Goal: Task Accomplishment & Management: Use online tool/utility

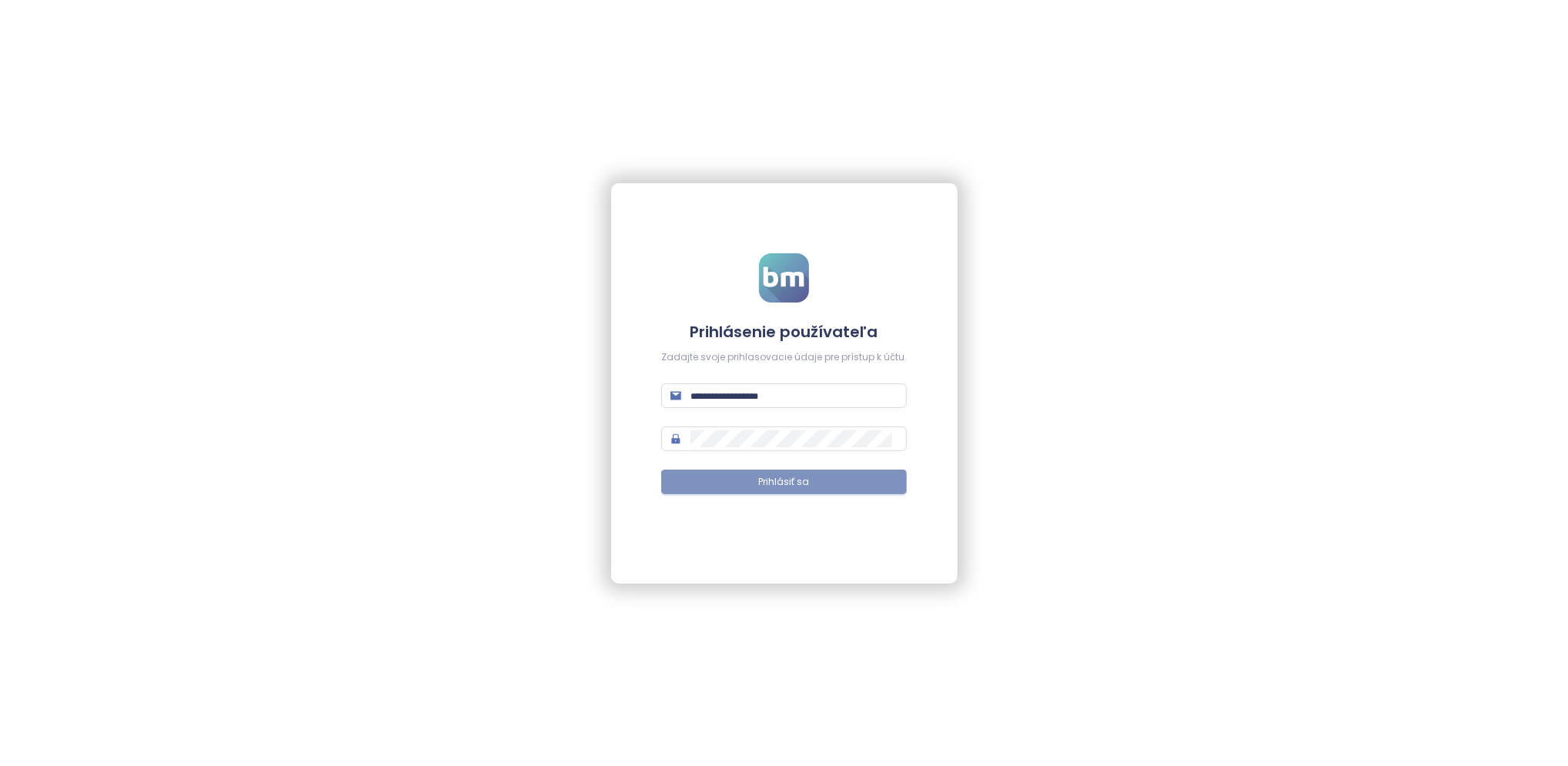
type input "**********"
click at [710, 476] on button "Prihlásiť sa" at bounding box center [783, 482] width 245 height 25
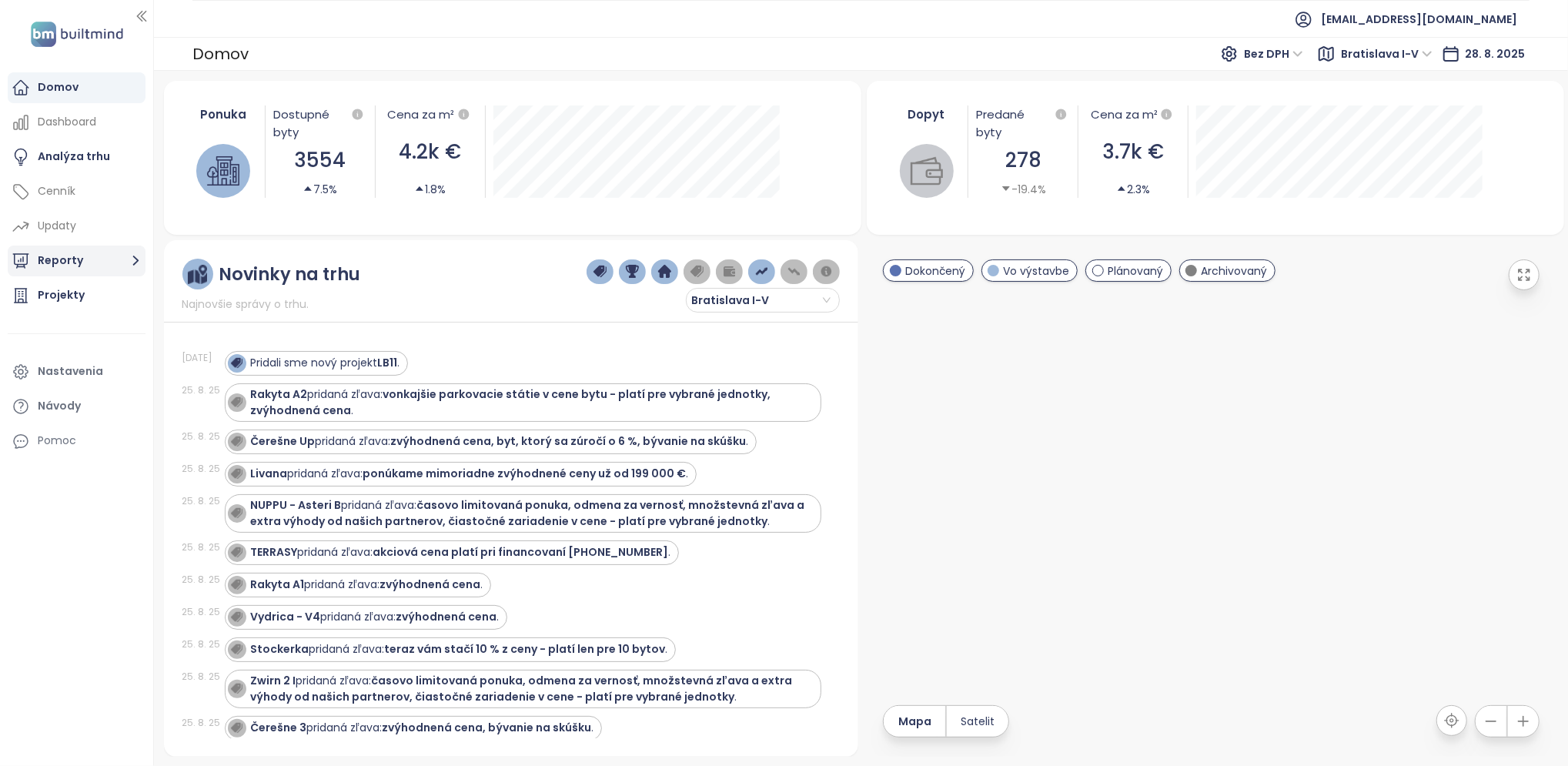
click at [75, 263] on button "Reporty" at bounding box center [76, 261] width 138 height 31
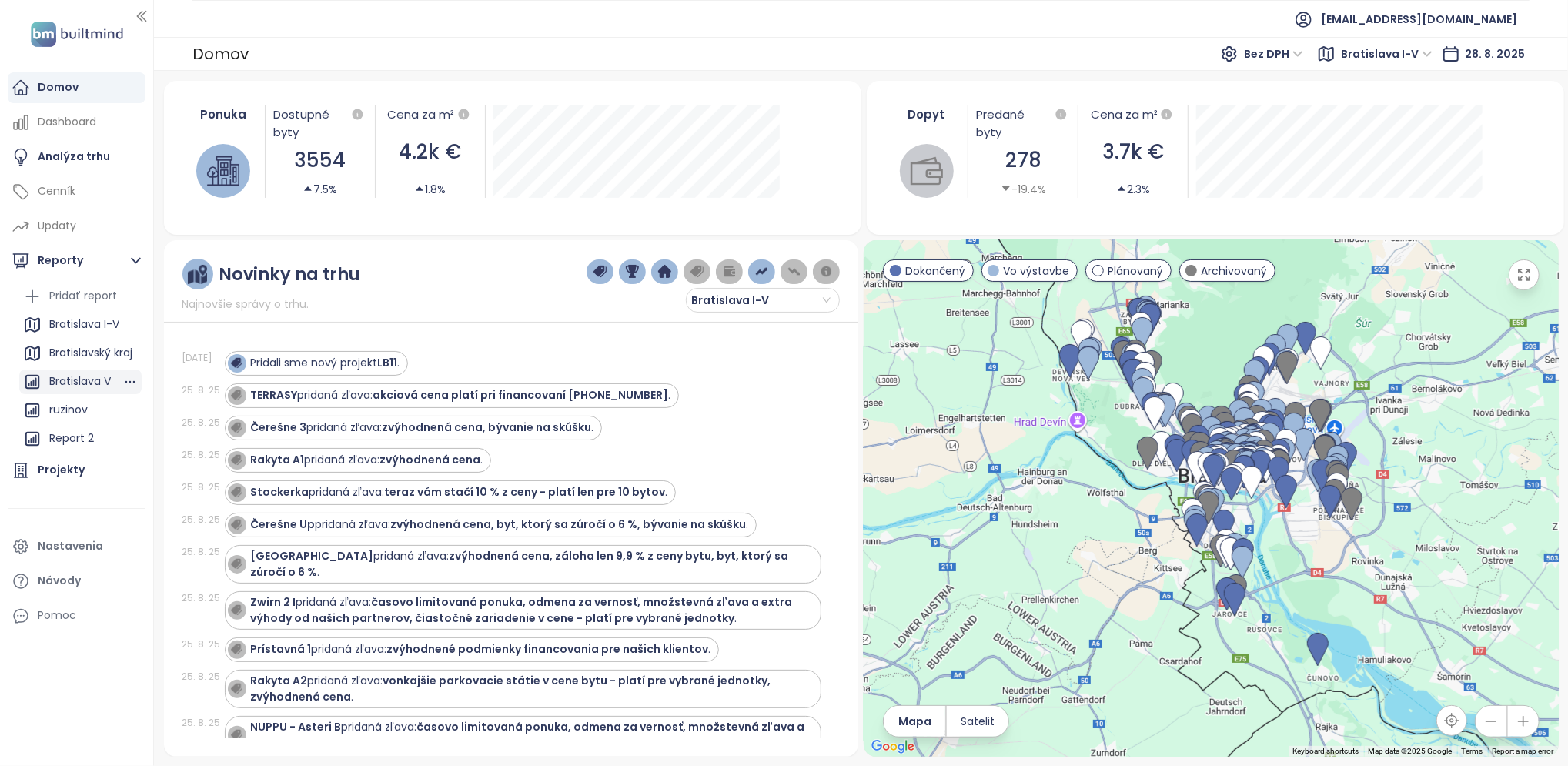
click at [89, 379] on div "Bratislava V" at bounding box center [80, 381] width 62 height 19
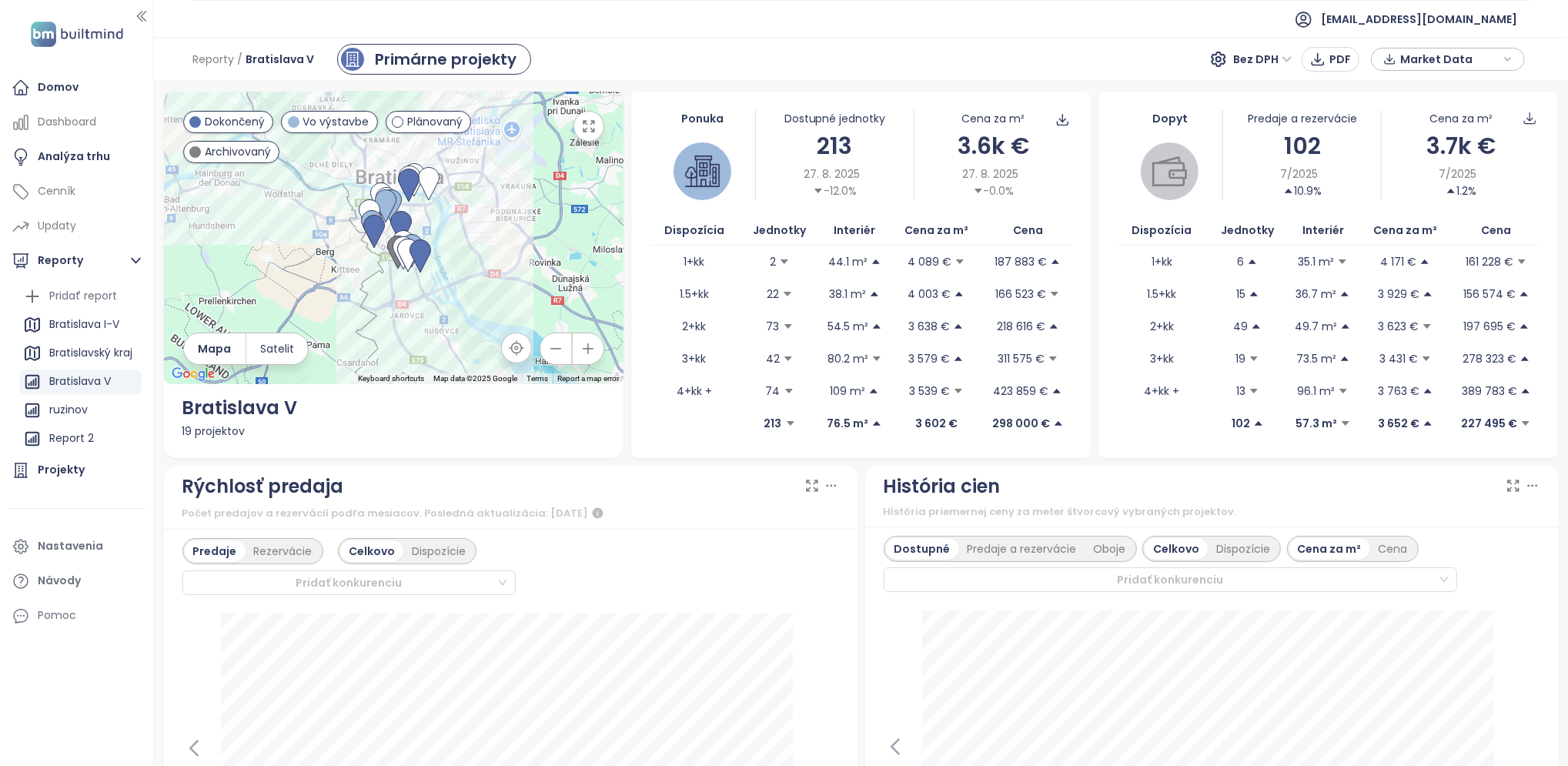
click at [243, 121] on span "Dokončený" at bounding box center [235, 122] width 60 height 17
click at [217, 154] on span "Archivovaný" at bounding box center [238, 152] width 66 height 17
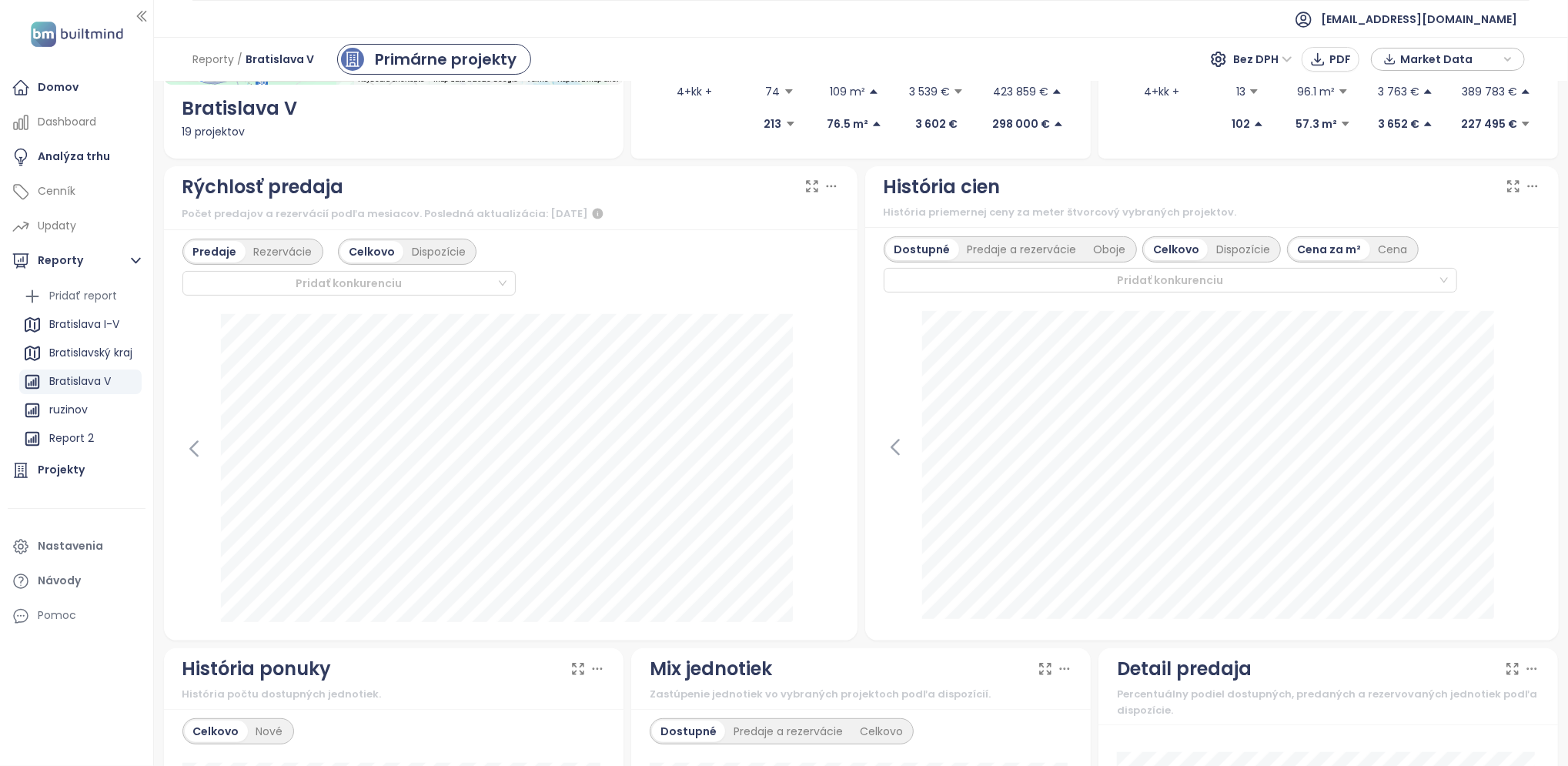
scroll to position [308, 0]
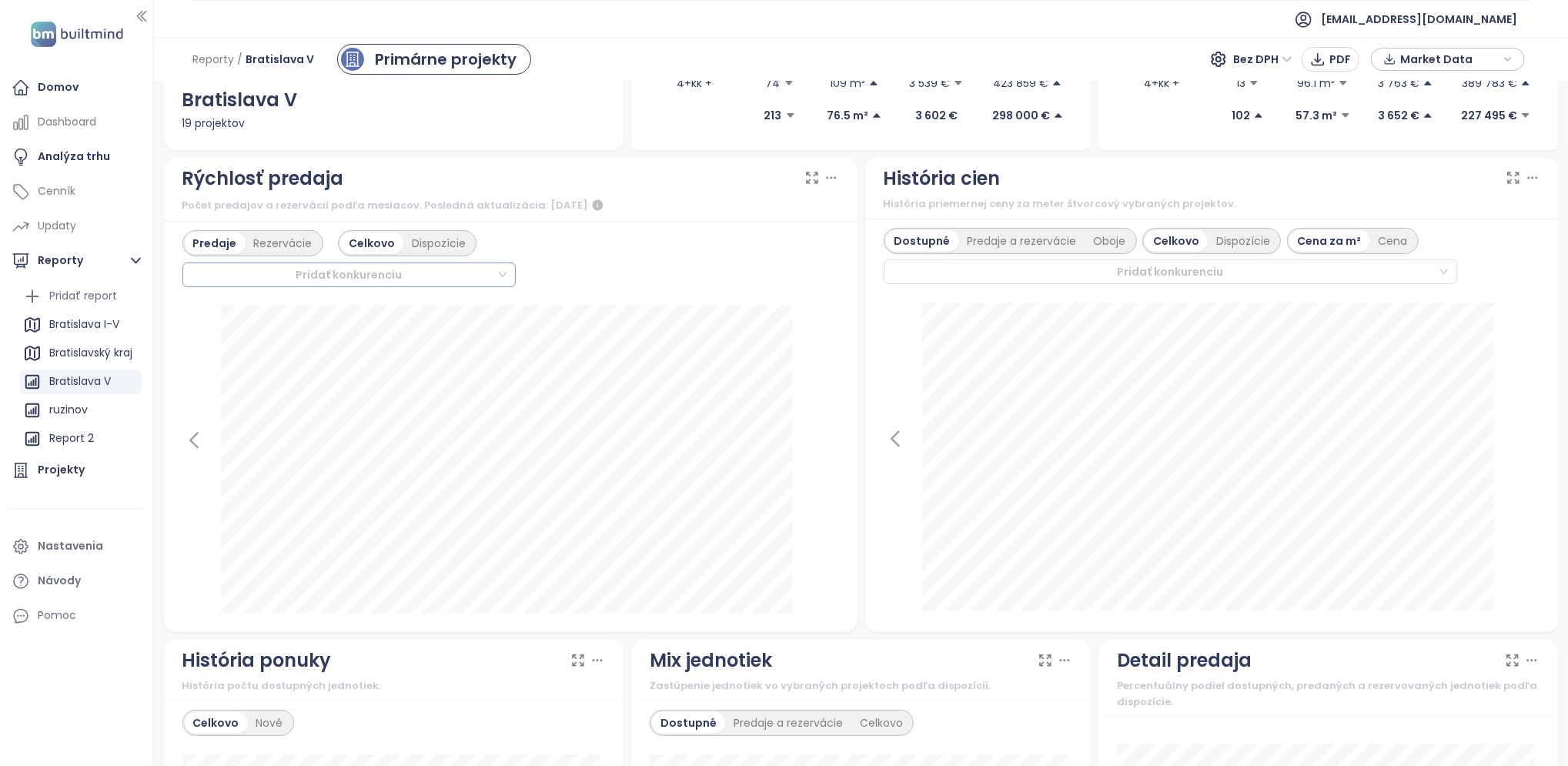
click at [501, 275] on div "Pridať konkurenciu" at bounding box center [349, 275] width 333 height 25
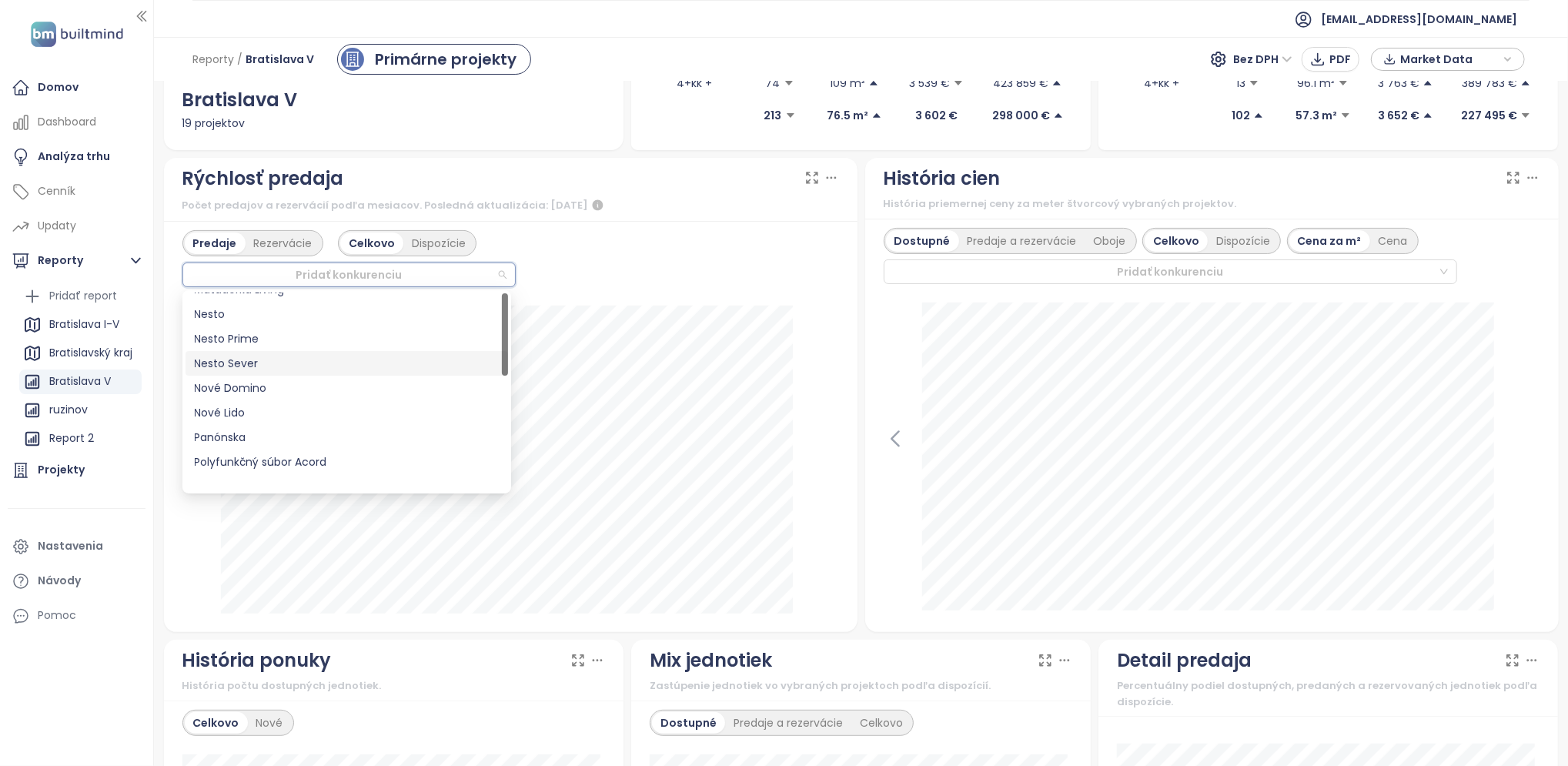
scroll to position [0, 0]
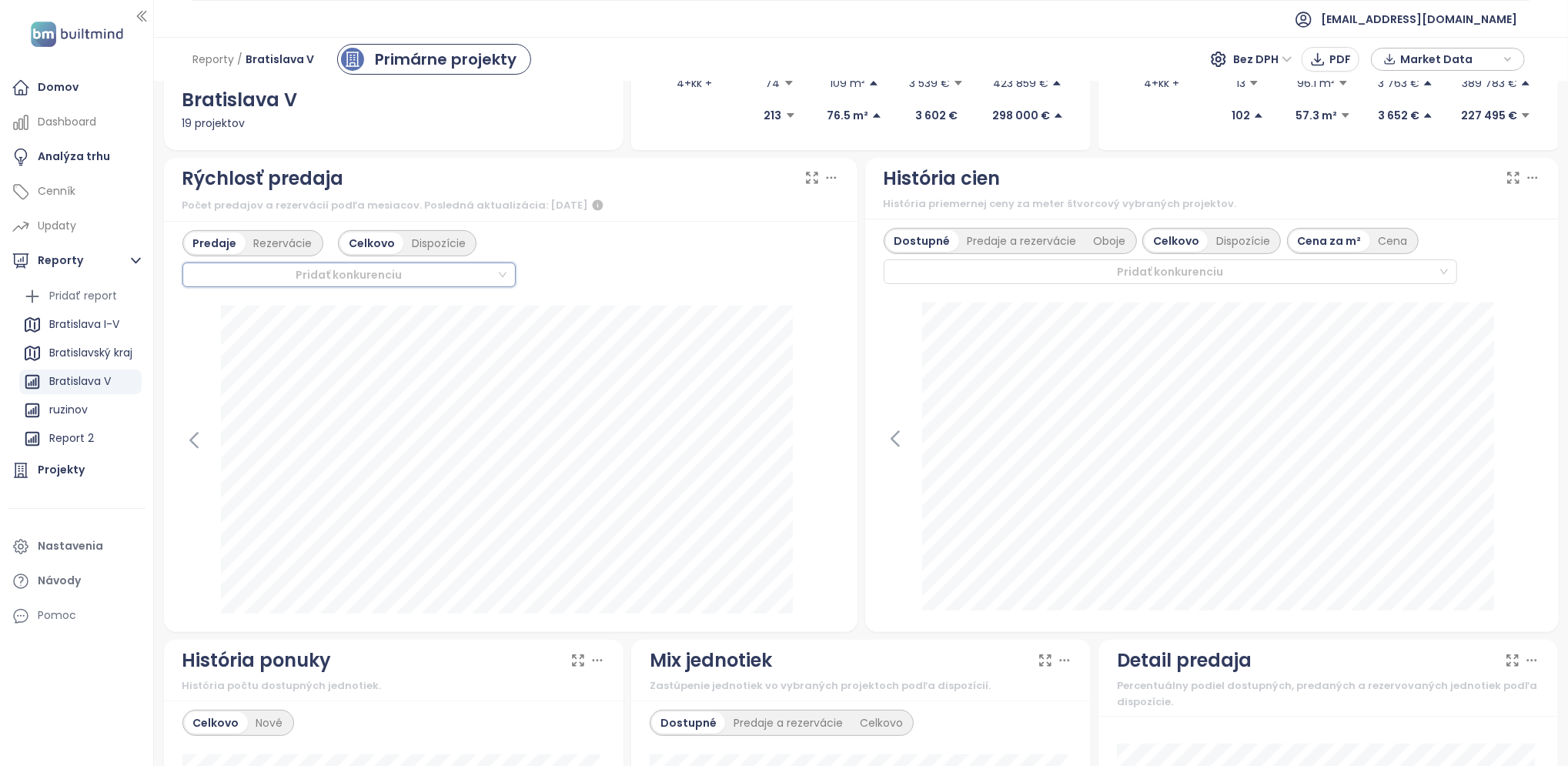
click at [711, 270] on div "Predaje Rezervácie Celkovo Dispozície Pridať konkurenciu" at bounding box center [511, 258] width 657 height 57
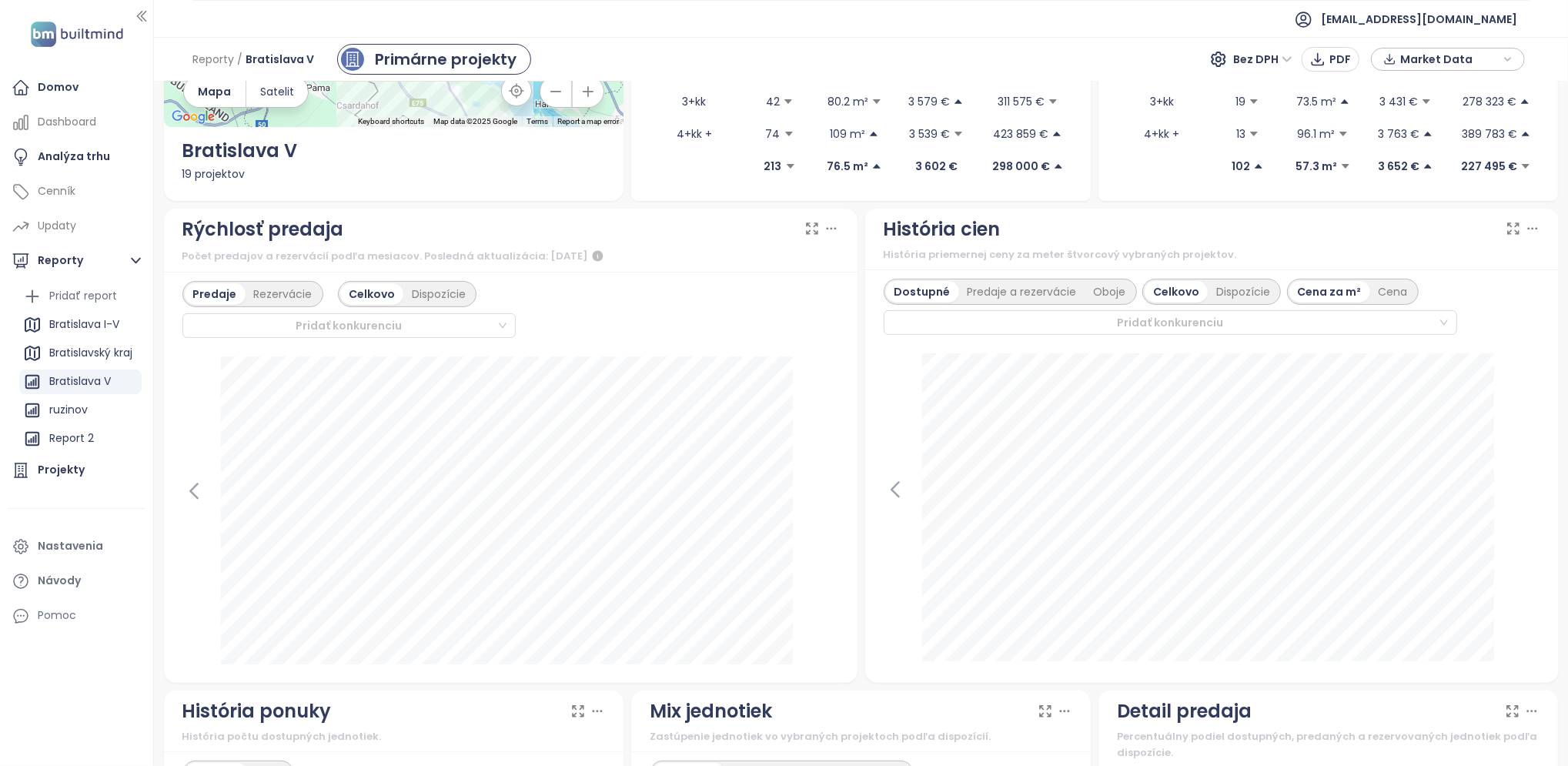
scroll to position [205, 0]
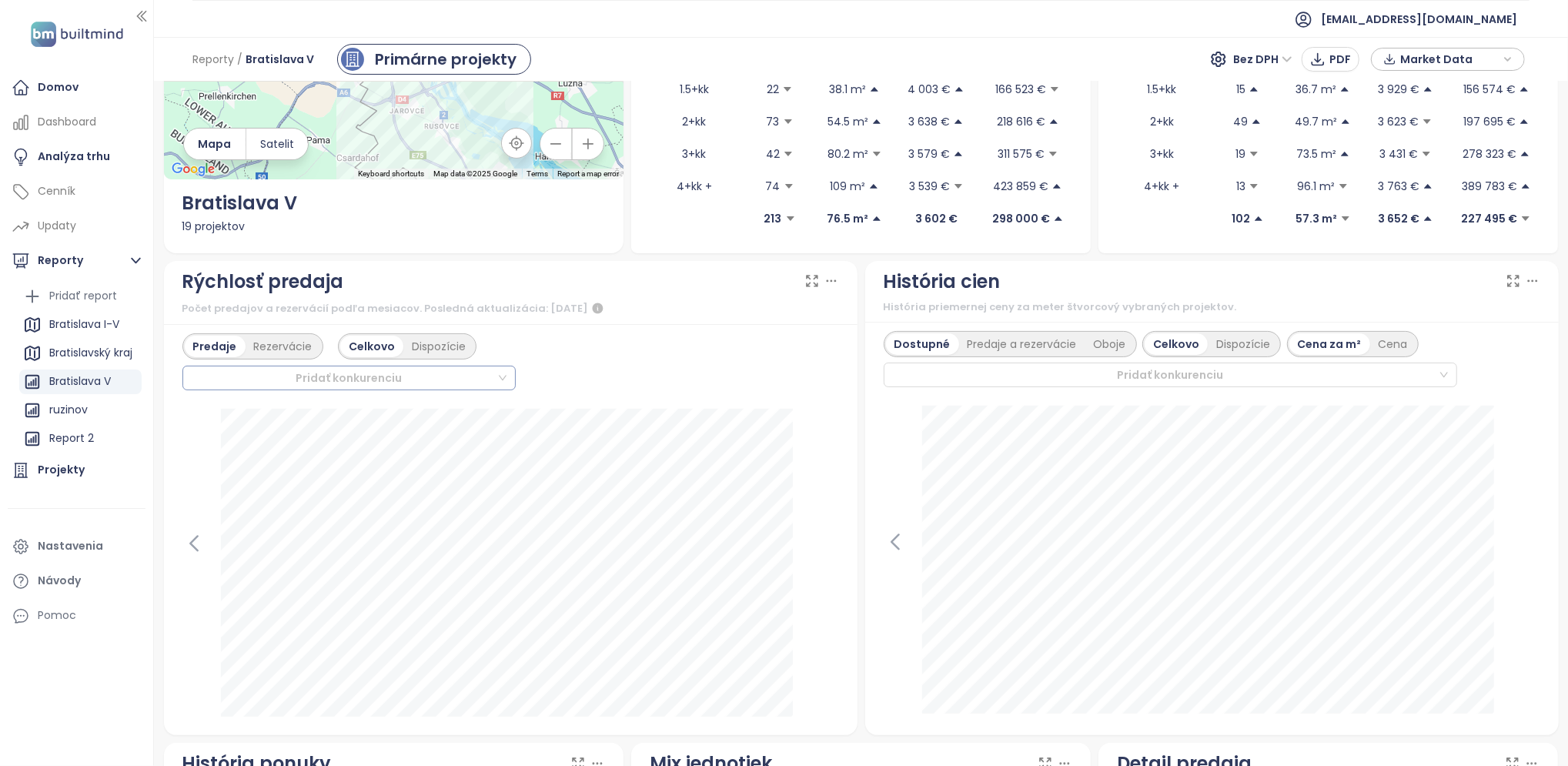
click at [495, 376] on div "Pridať konkurenciu" at bounding box center [349, 378] width 333 height 25
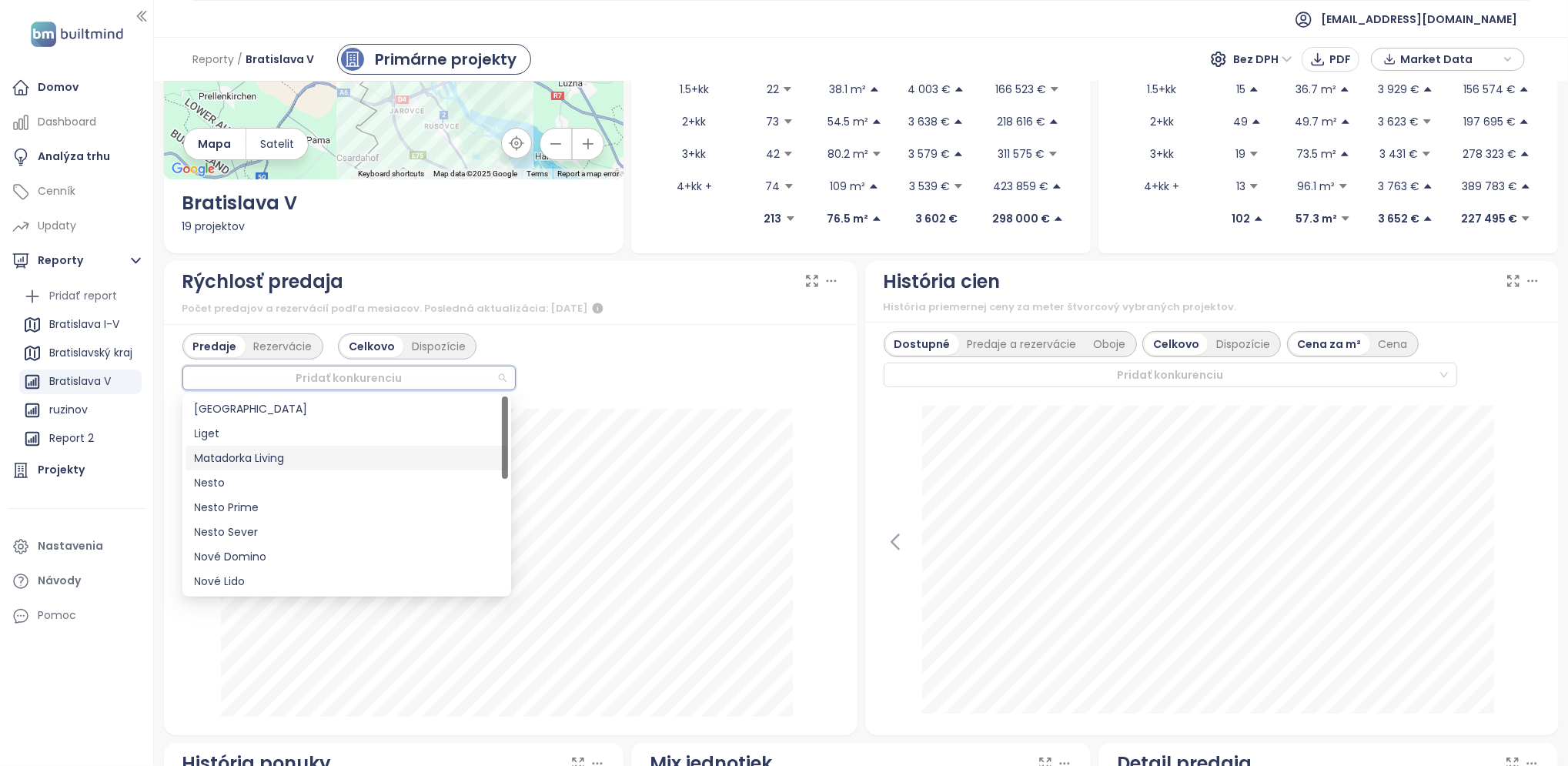
click at [294, 464] on div "Matadorka Living" at bounding box center [346, 458] width 304 height 17
click at [737, 348] on div "Predaje Rezervácie Celkovo Dispozície Matadorka Living" at bounding box center [511, 361] width 657 height 57
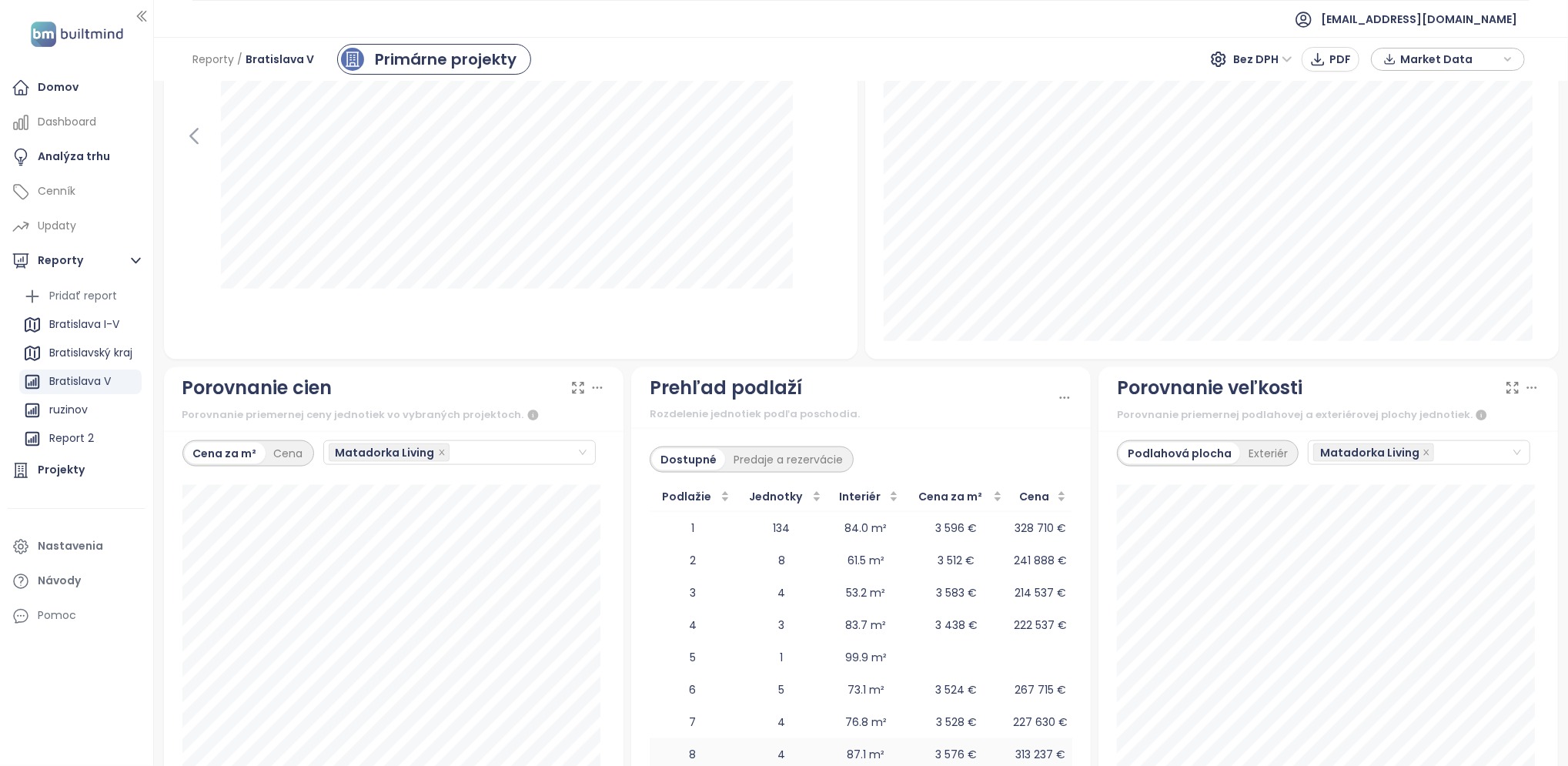
scroll to position [1467, 0]
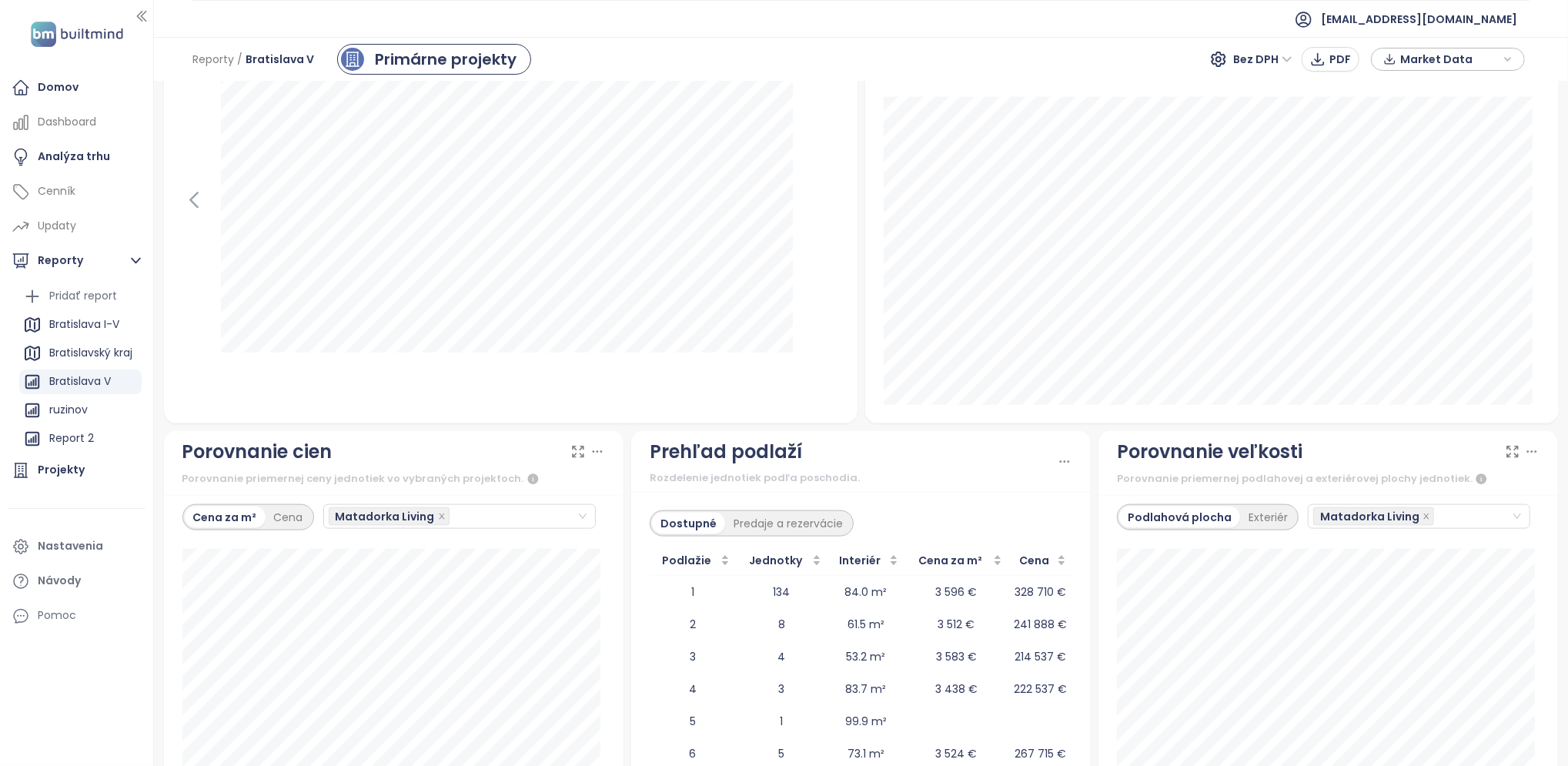
click at [1509, 58] on icon "button" at bounding box center [1508, 60] width 10 height 23
click at [1418, 233] on span "Stiahnuť" at bounding box center [1427, 230] width 48 height 17
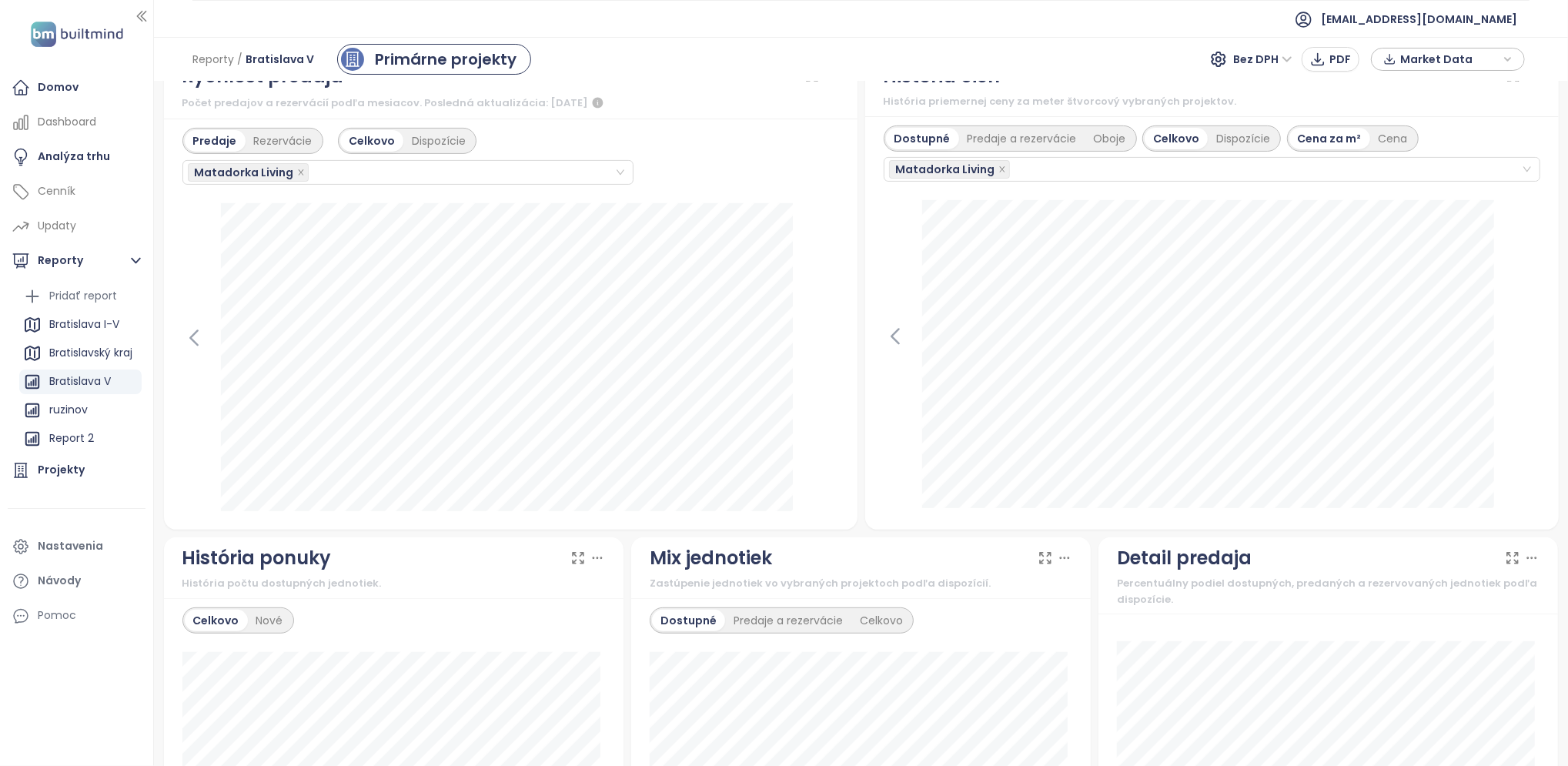
scroll to position [102, 0]
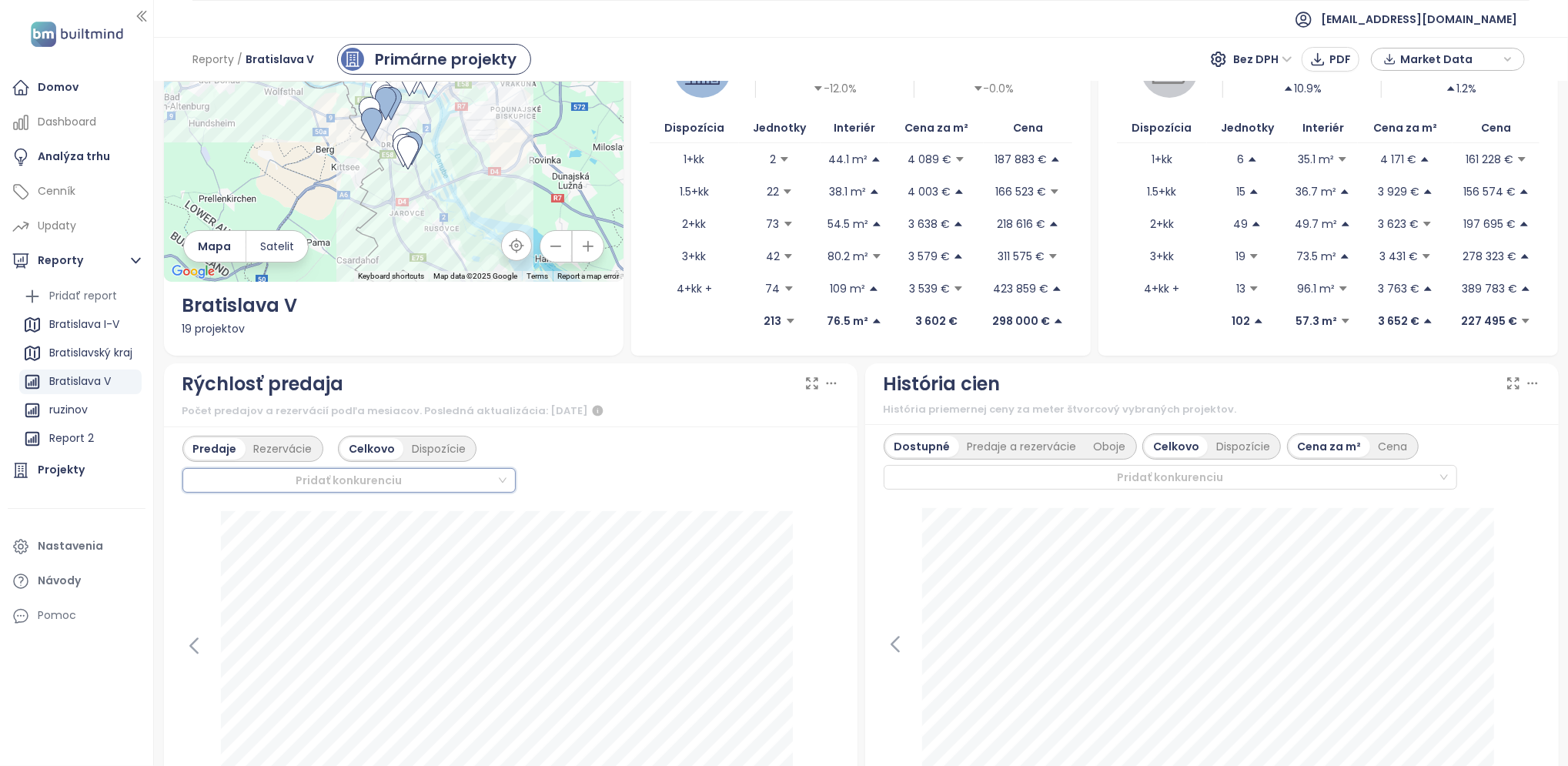
click at [373, 487] on div at bounding box center [341, 480] width 309 height 18
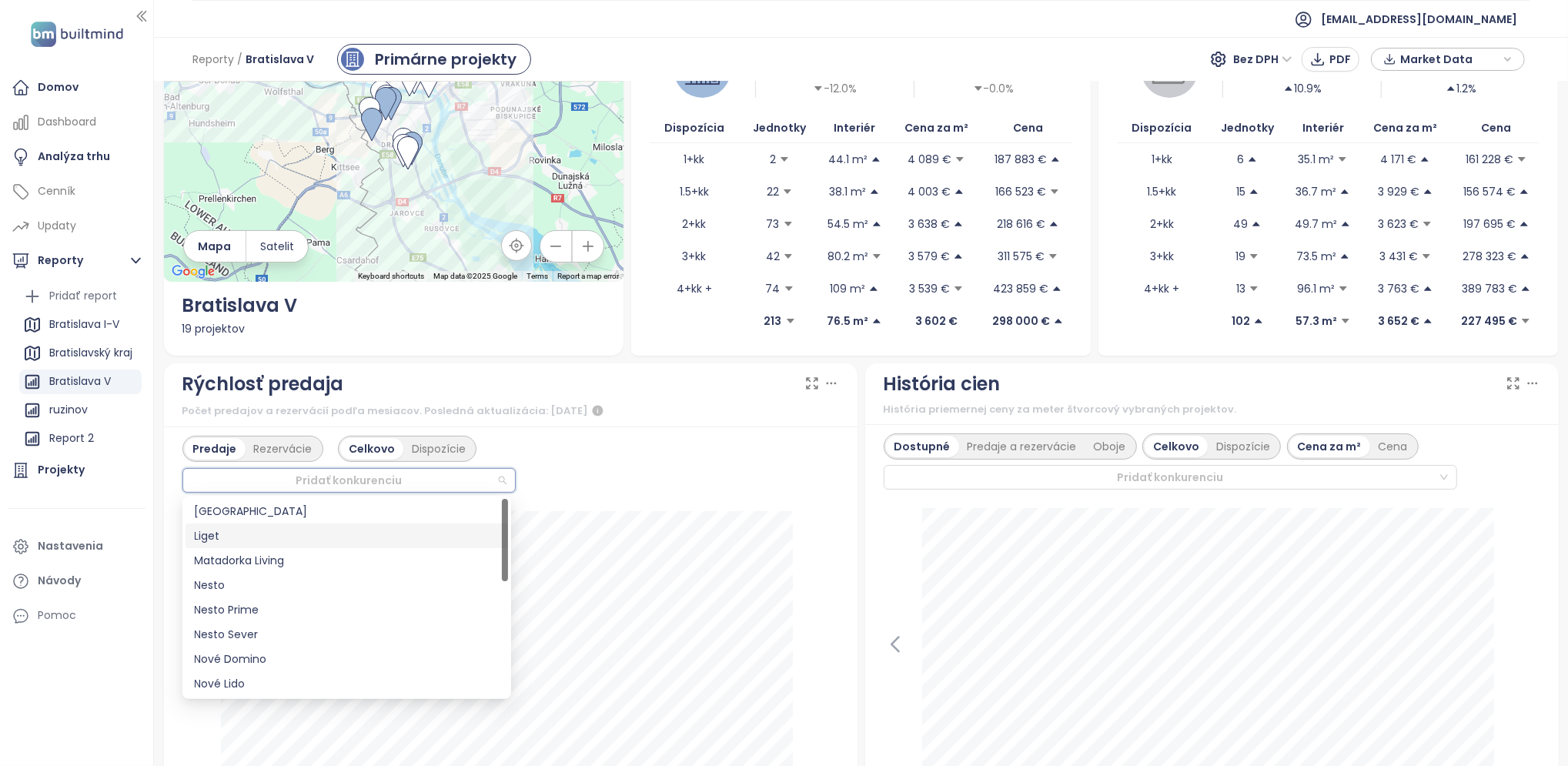
click at [572, 493] on div "Predaje Rezervácie Celkovo Dispozície Pridať konkurenciu" at bounding box center [510, 631] width 694 height 411
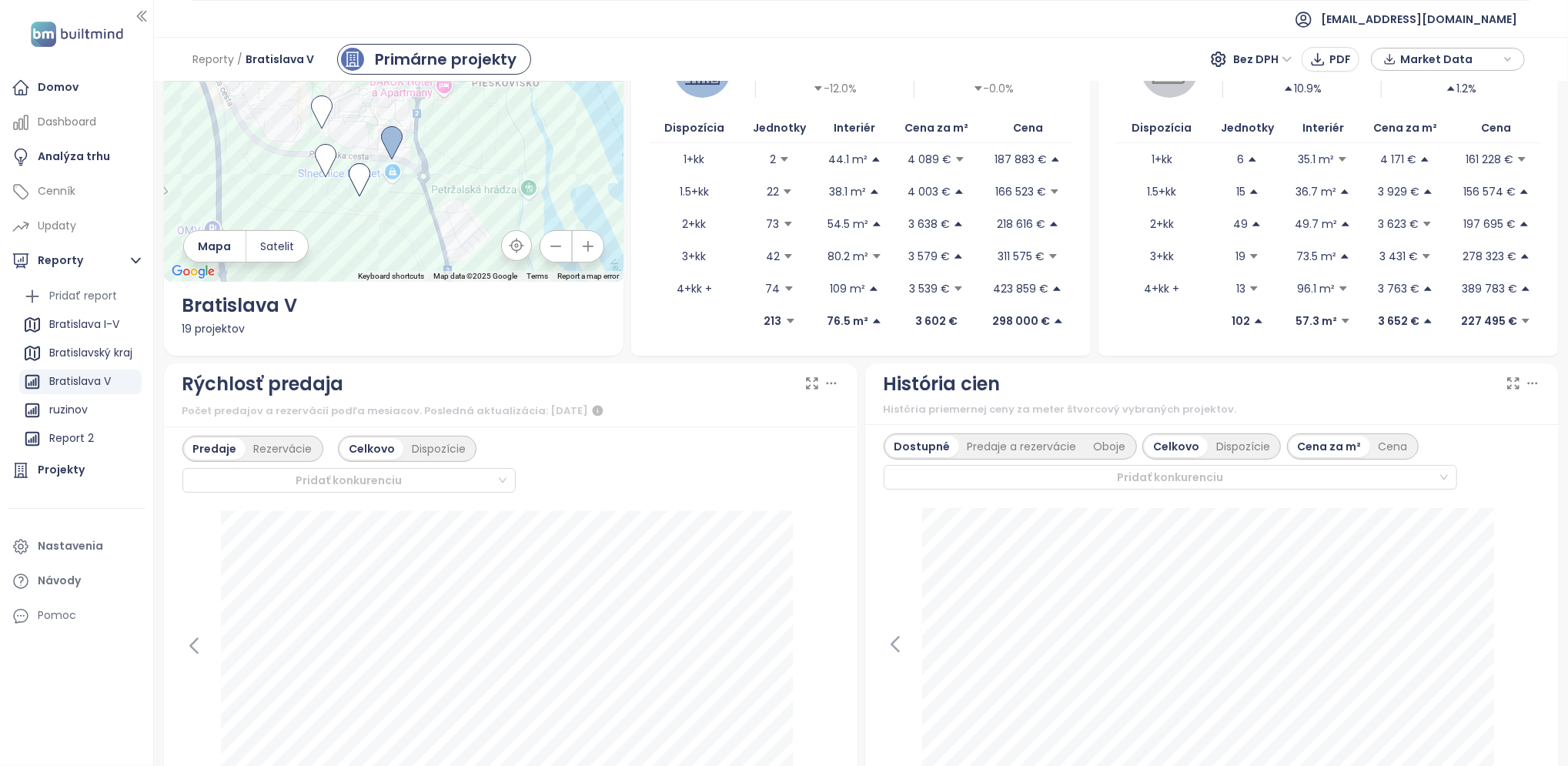
drag, startPoint x: 441, startPoint y: 147, endPoint x: 400, endPoint y: 225, distance: 88.1
click at [400, 225] on div at bounding box center [393, 136] width 460 height 293
click at [497, 481] on div "Pridať konkurenciu" at bounding box center [349, 481] width 333 height 25
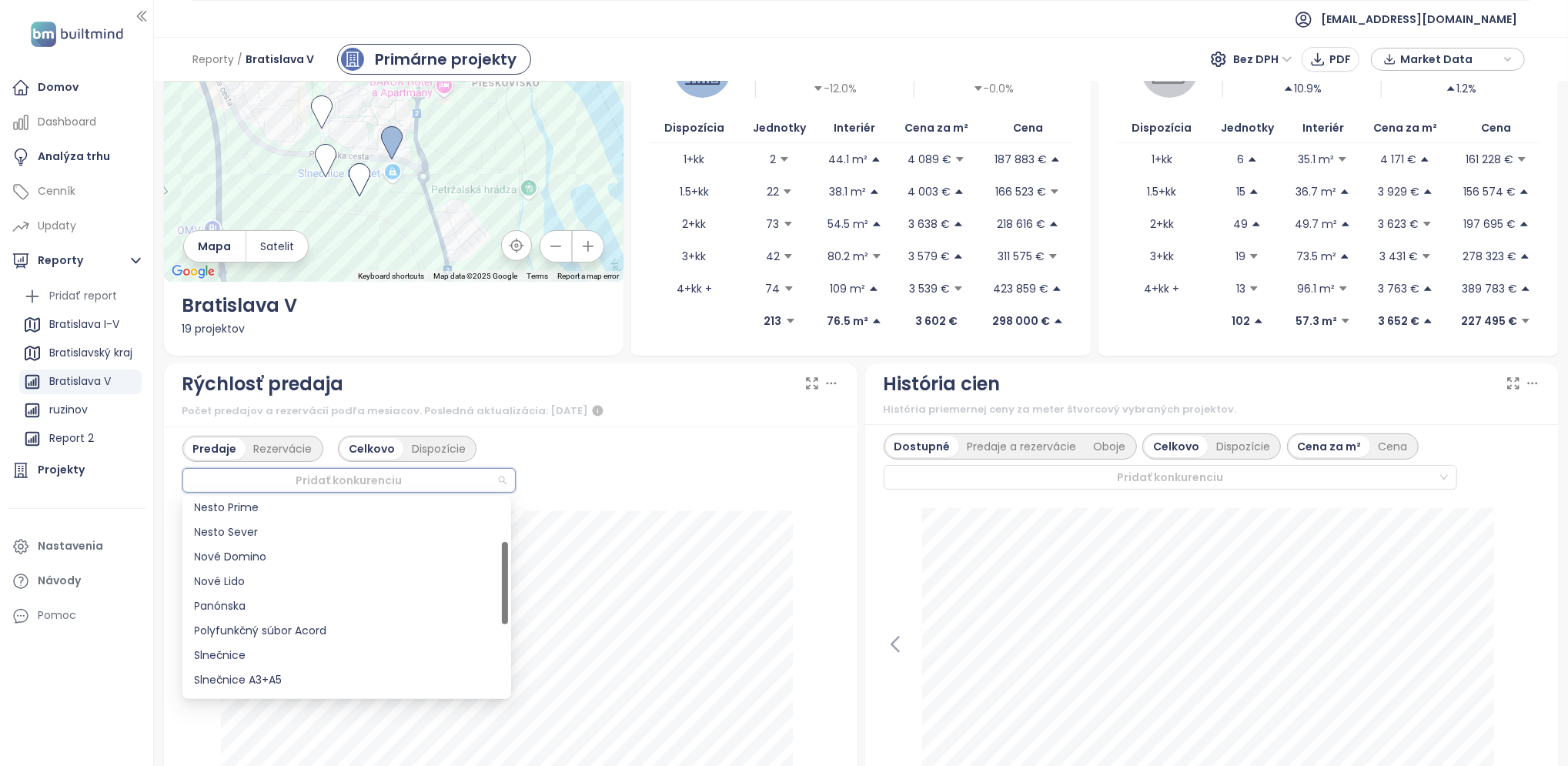
scroll to position [205, 0]
click at [283, 546] on div "Slnečnice" at bounding box center [346, 553] width 304 height 17
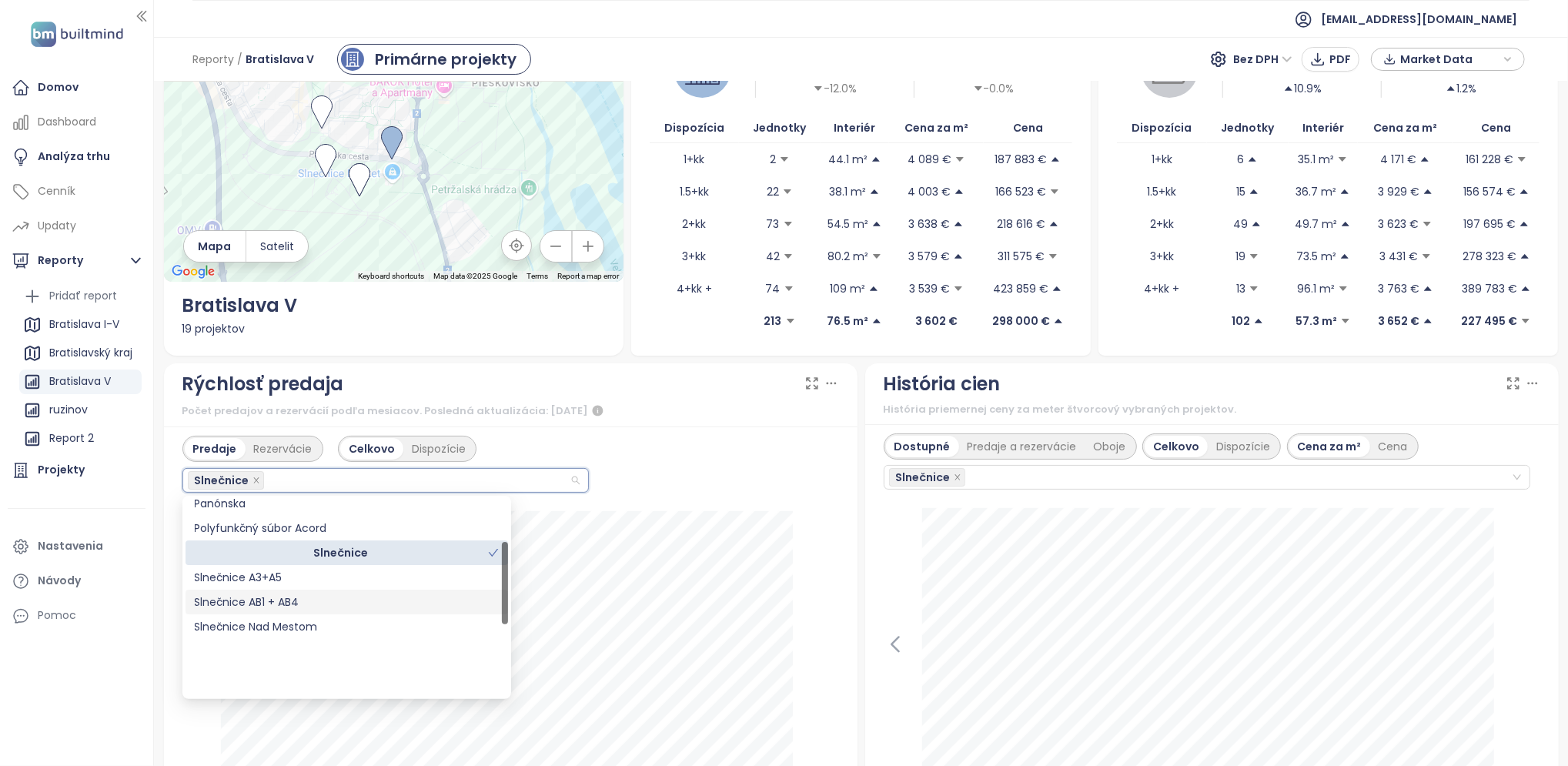
scroll to position [0, 0]
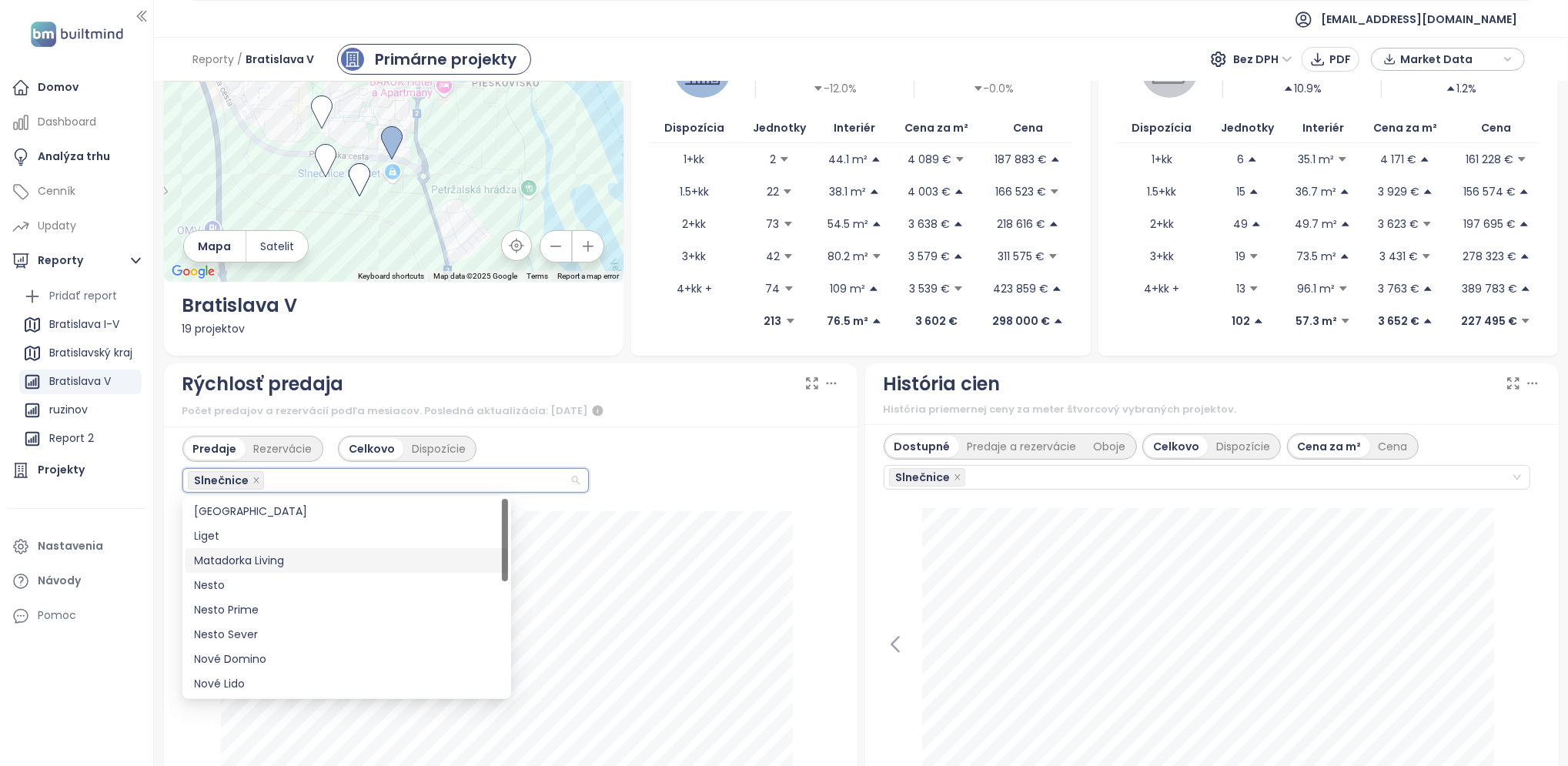
click at [306, 554] on div "Matadorka Living" at bounding box center [346, 561] width 304 height 17
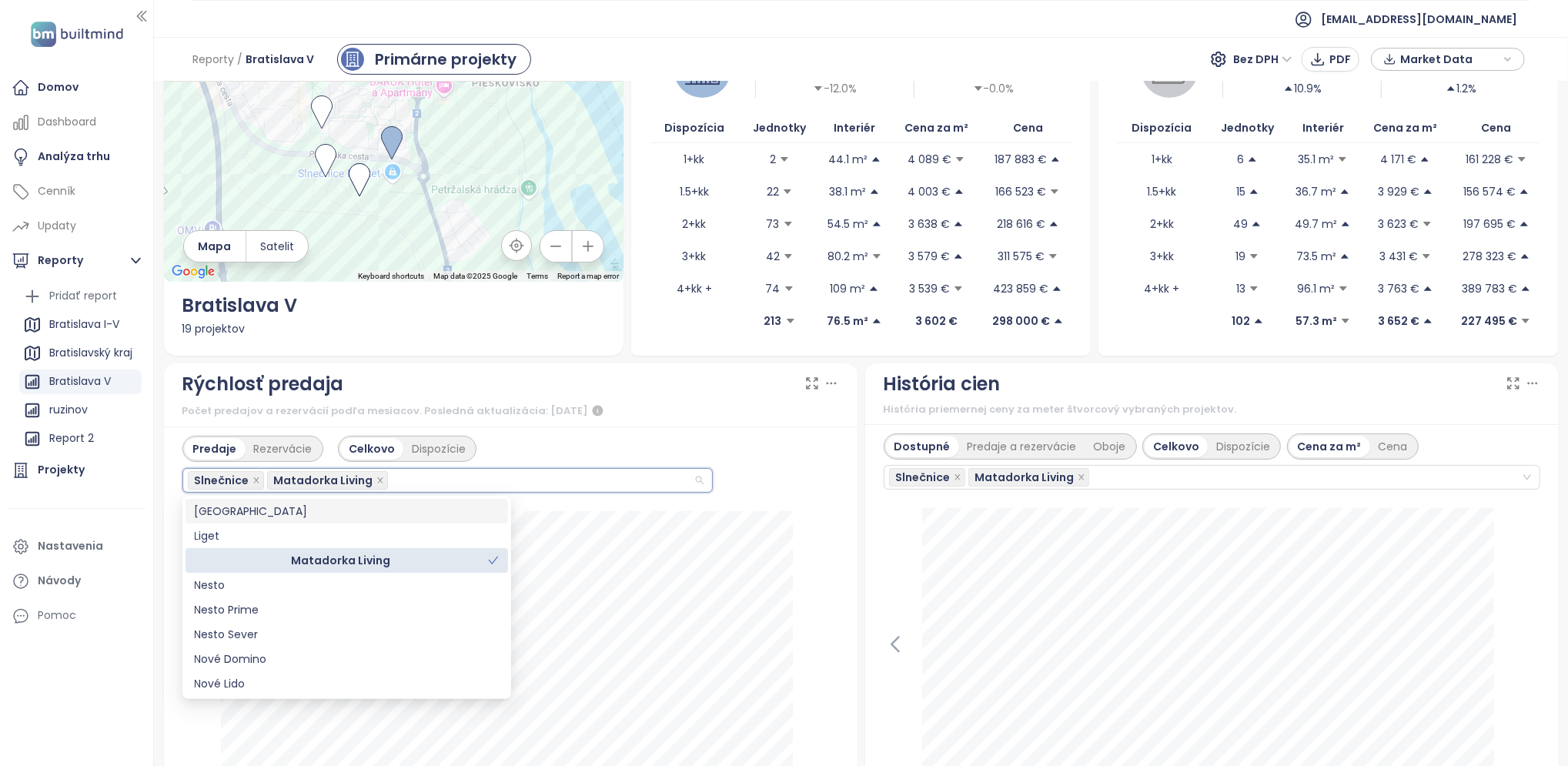
click at [795, 439] on div "Predaje Rezervácie Celkovo Dispozície Slnečnice Matadorka Living" at bounding box center [511, 464] width 657 height 57
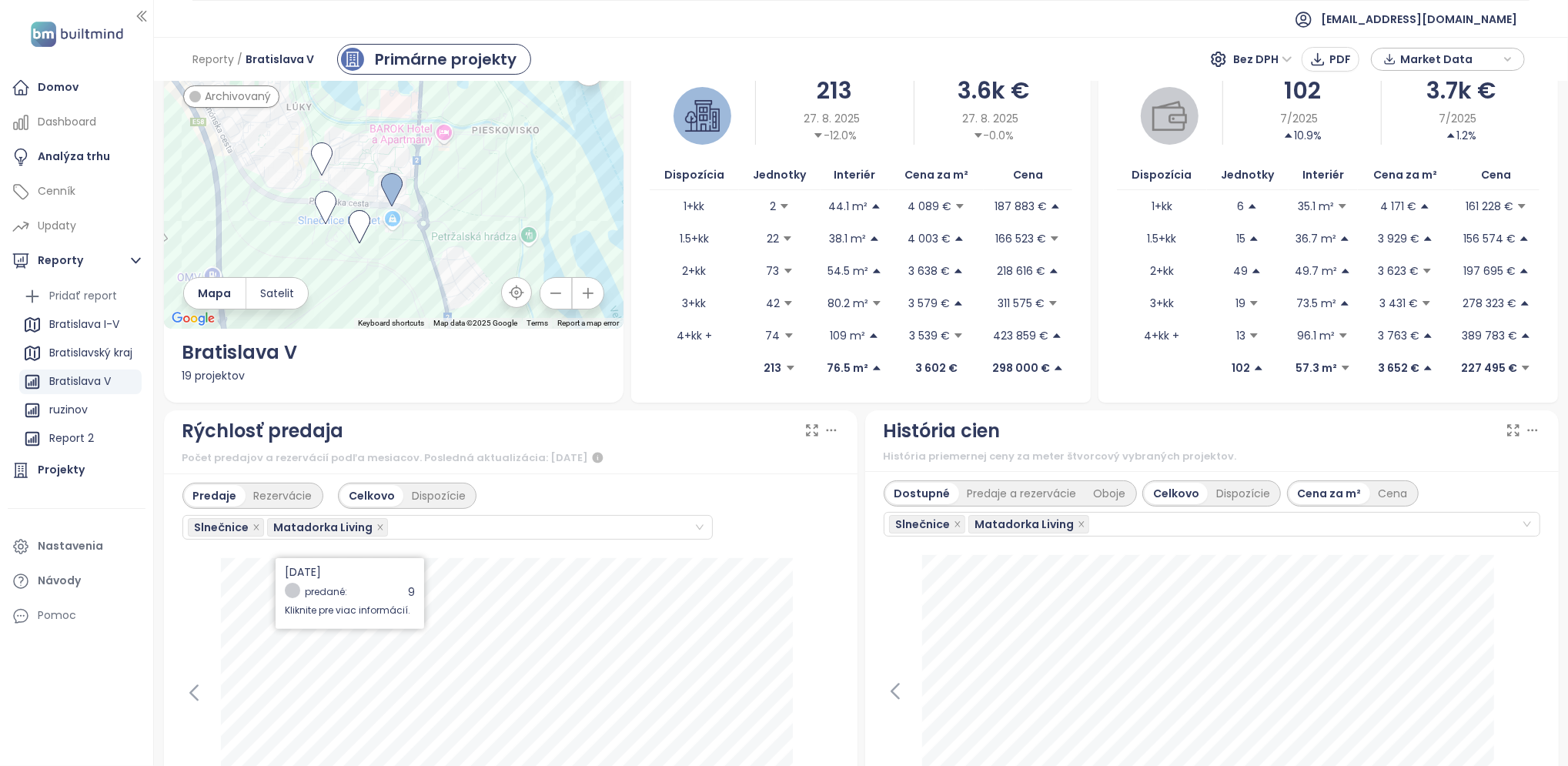
scroll to position [102, 0]
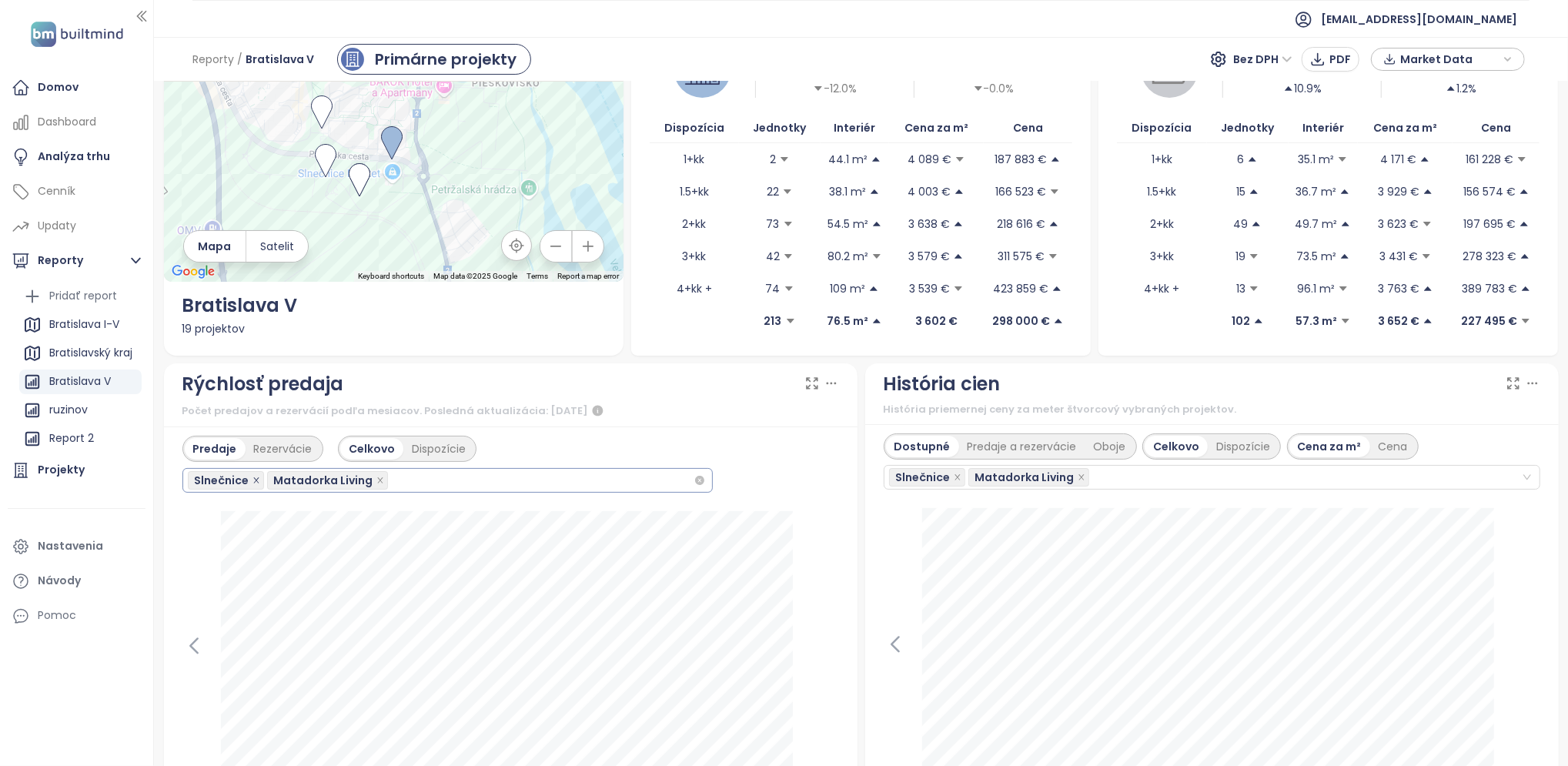
click at [252, 480] on icon "close" at bounding box center [256, 480] width 8 height 8
click at [500, 480] on div "Pridať konkurenciu" at bounding box center [349, 481] width 333 height 25
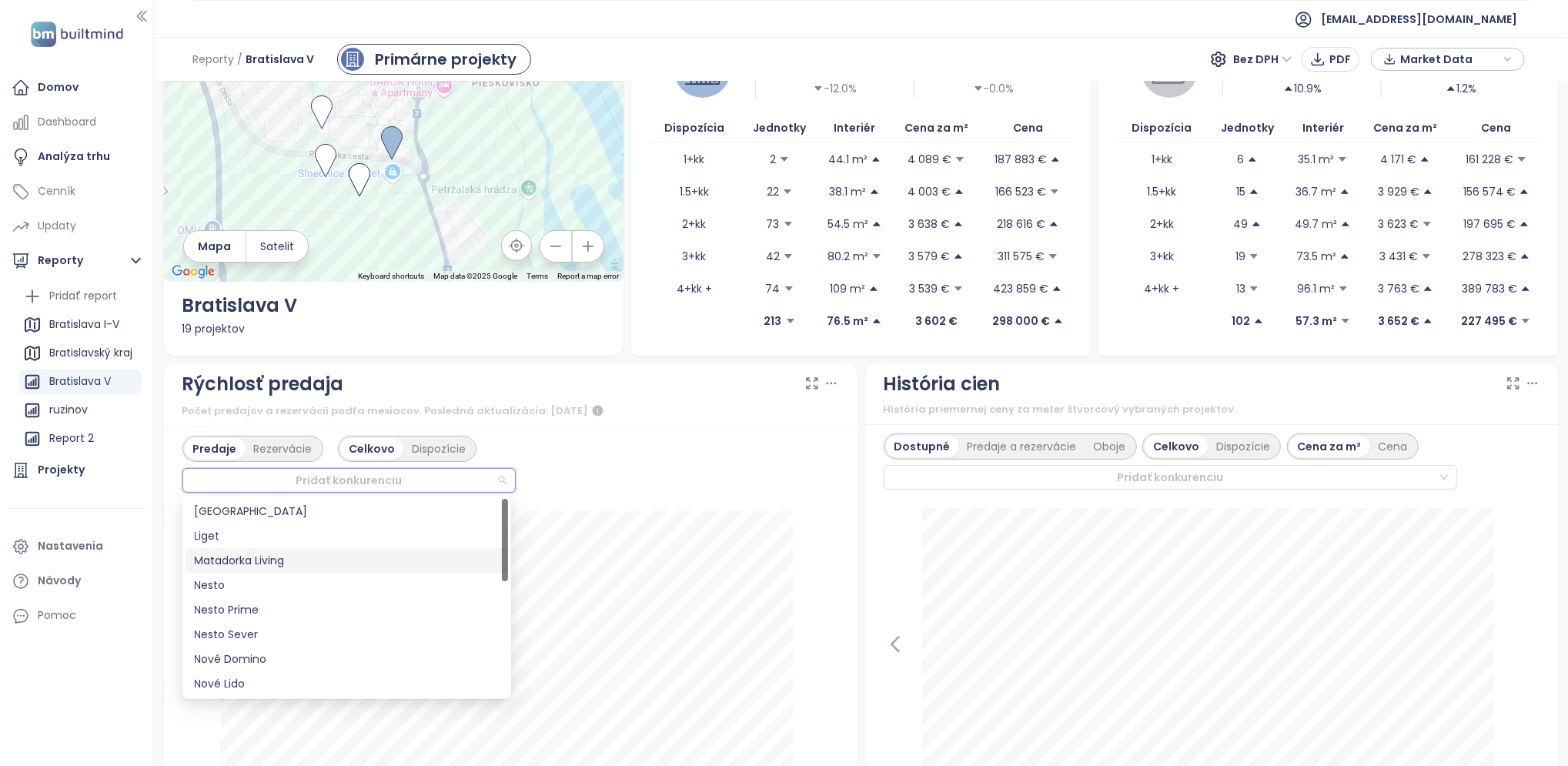
click at [298, 555] on div "Matadorka Living" at bounding box center [346, 561] width 304 height 17
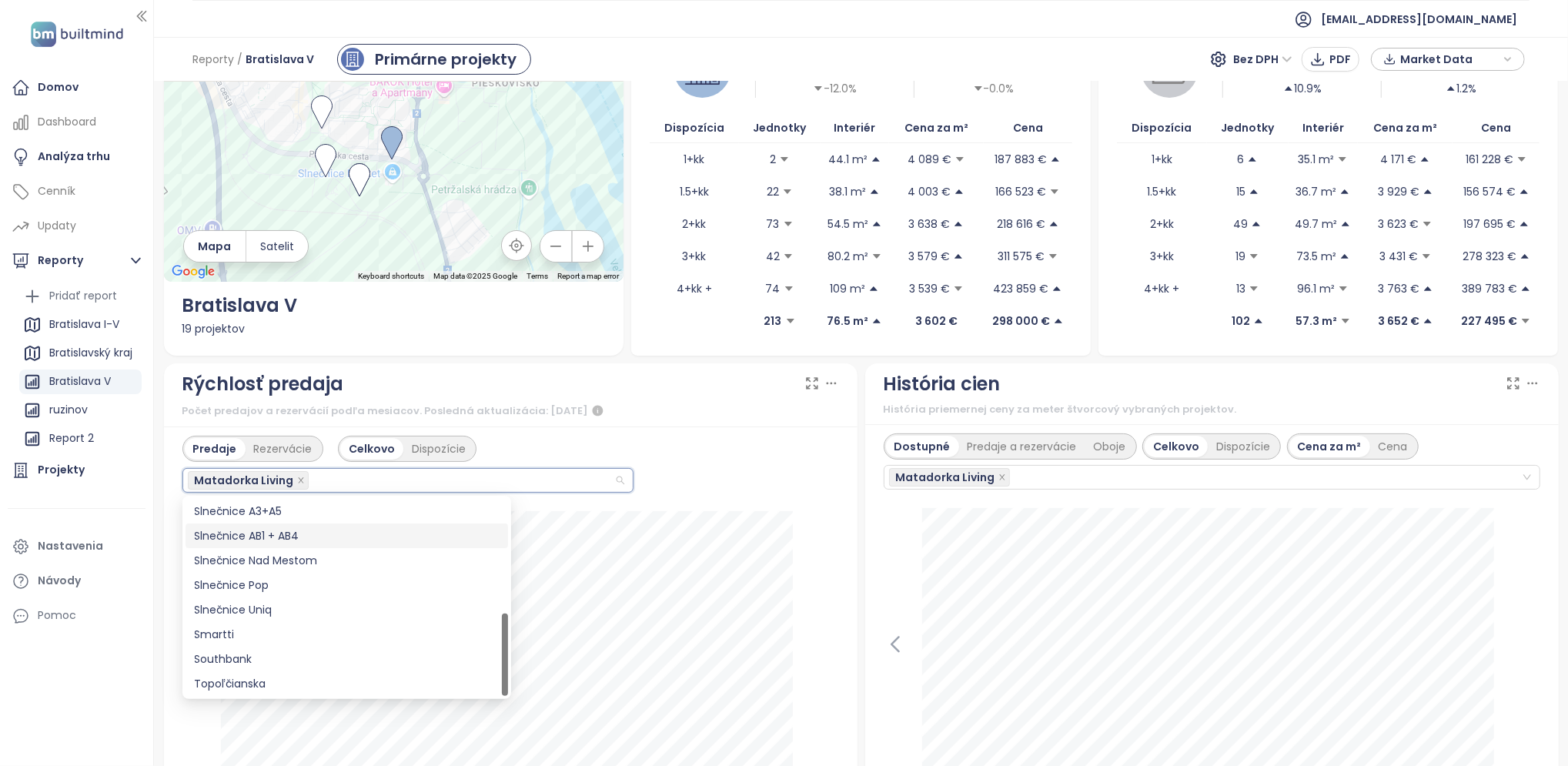
click at [297, 529] on div "Slnečnice AB1 + AB4" at bounding box center [346, 536] width 304 height 17
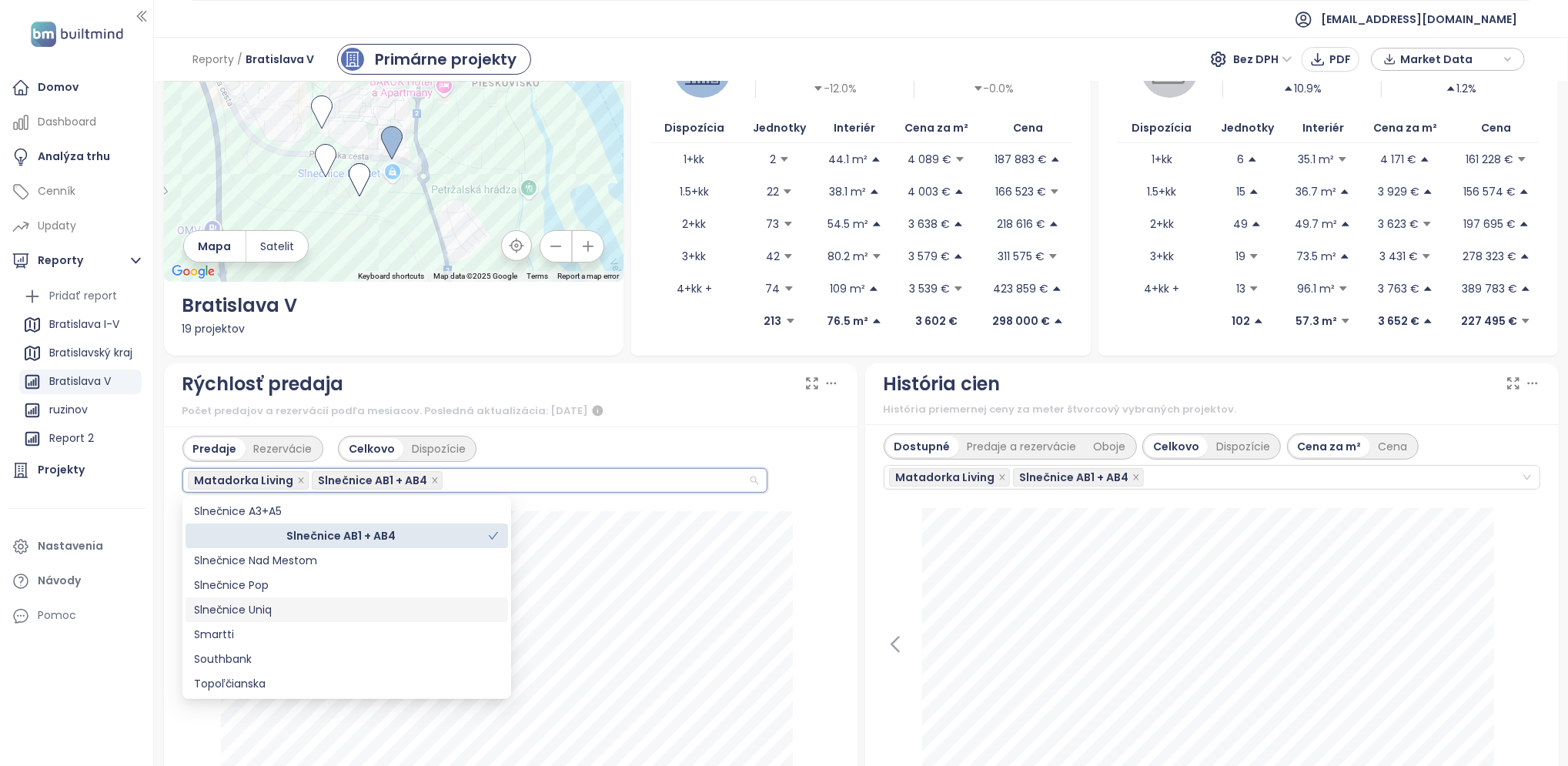
click at [292, 608] on div "Slnečnice Uniq" at bounding box center [346, 610] width 304 height 17
click at [493, 534] on icon "check" at bounding box center [493, 535] width 11 height 11
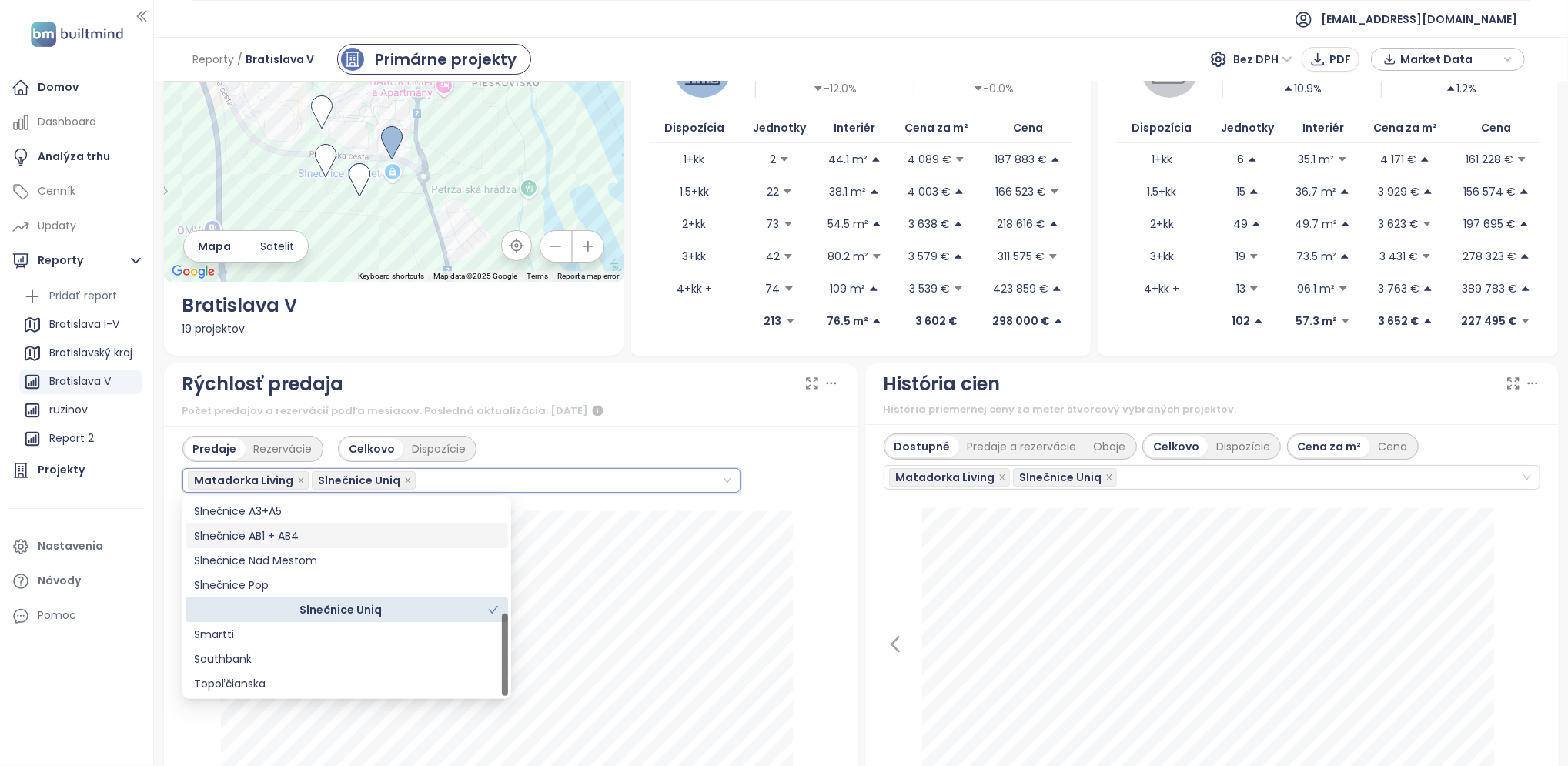
click at [702, 447] on div "Predaje Rezervácie Celkovo Dispozície Matadorka Living, Slnečnice Uniq Matadork…" at bounding box center [462, 464] width 558 height 57
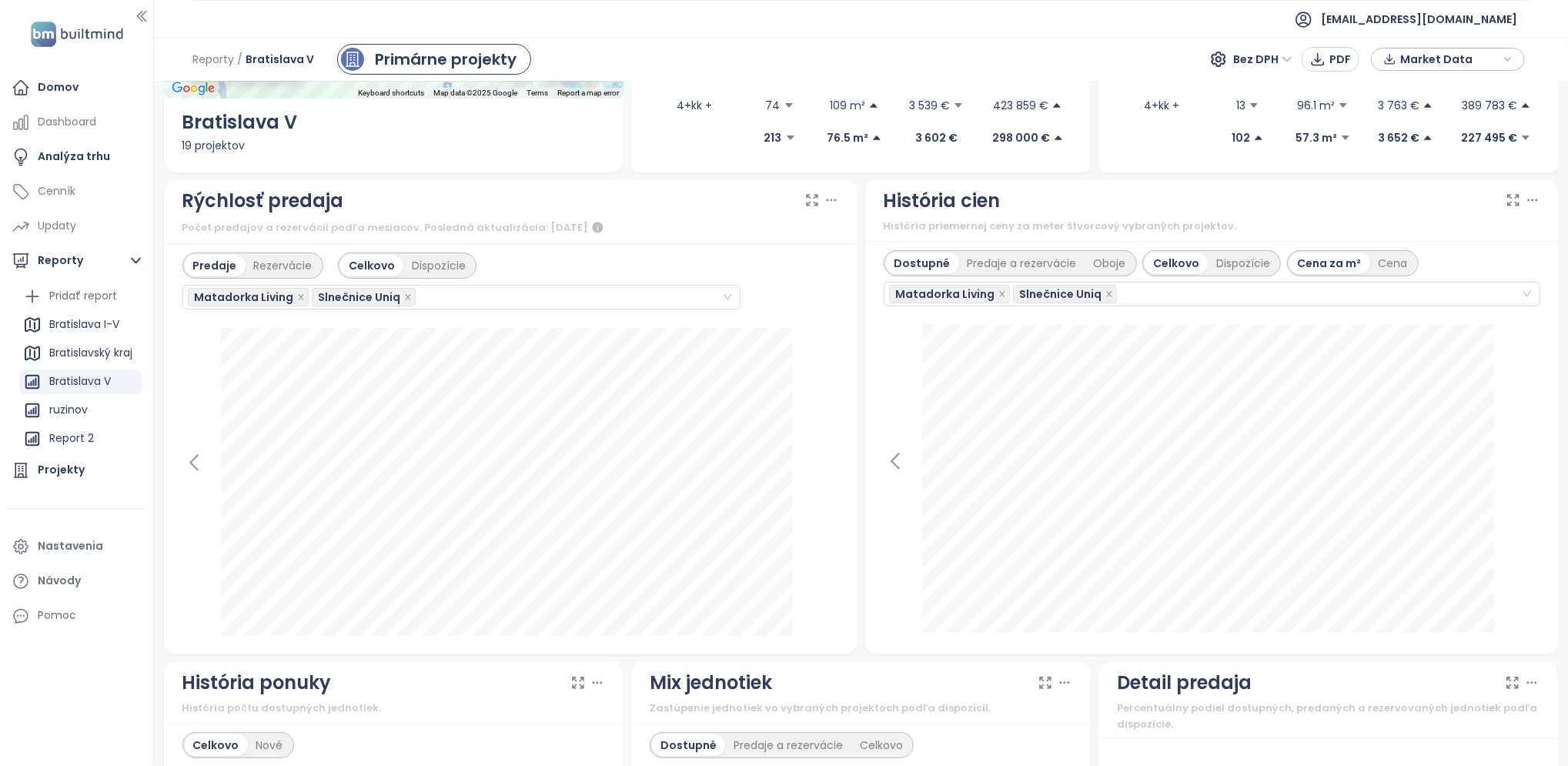
scroll to position [308, 0]
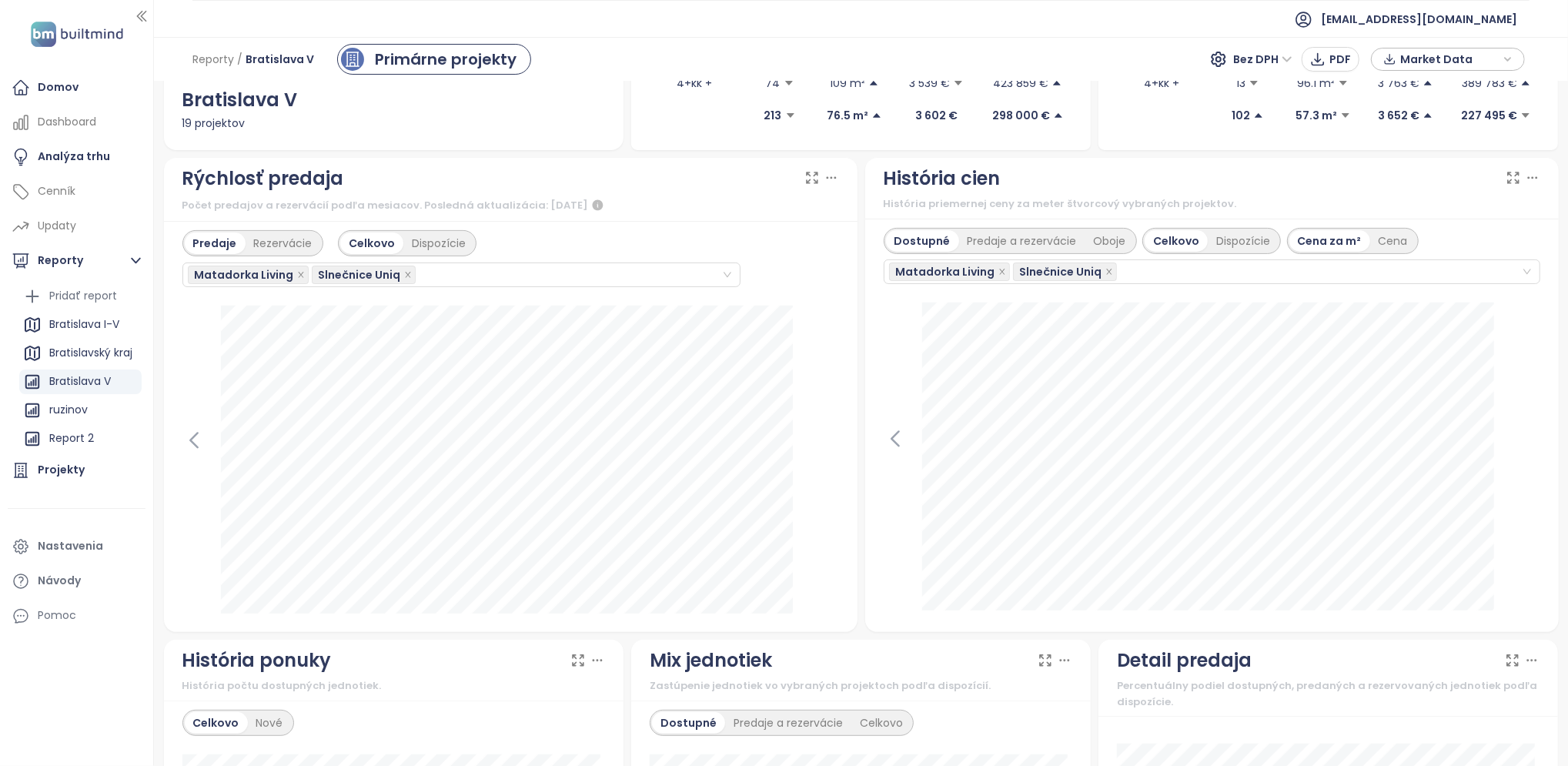
click at [456, 277] on div "Matadorka Living Slnečnice Uniq" at bounding box center [454, 274] width 534 height 21
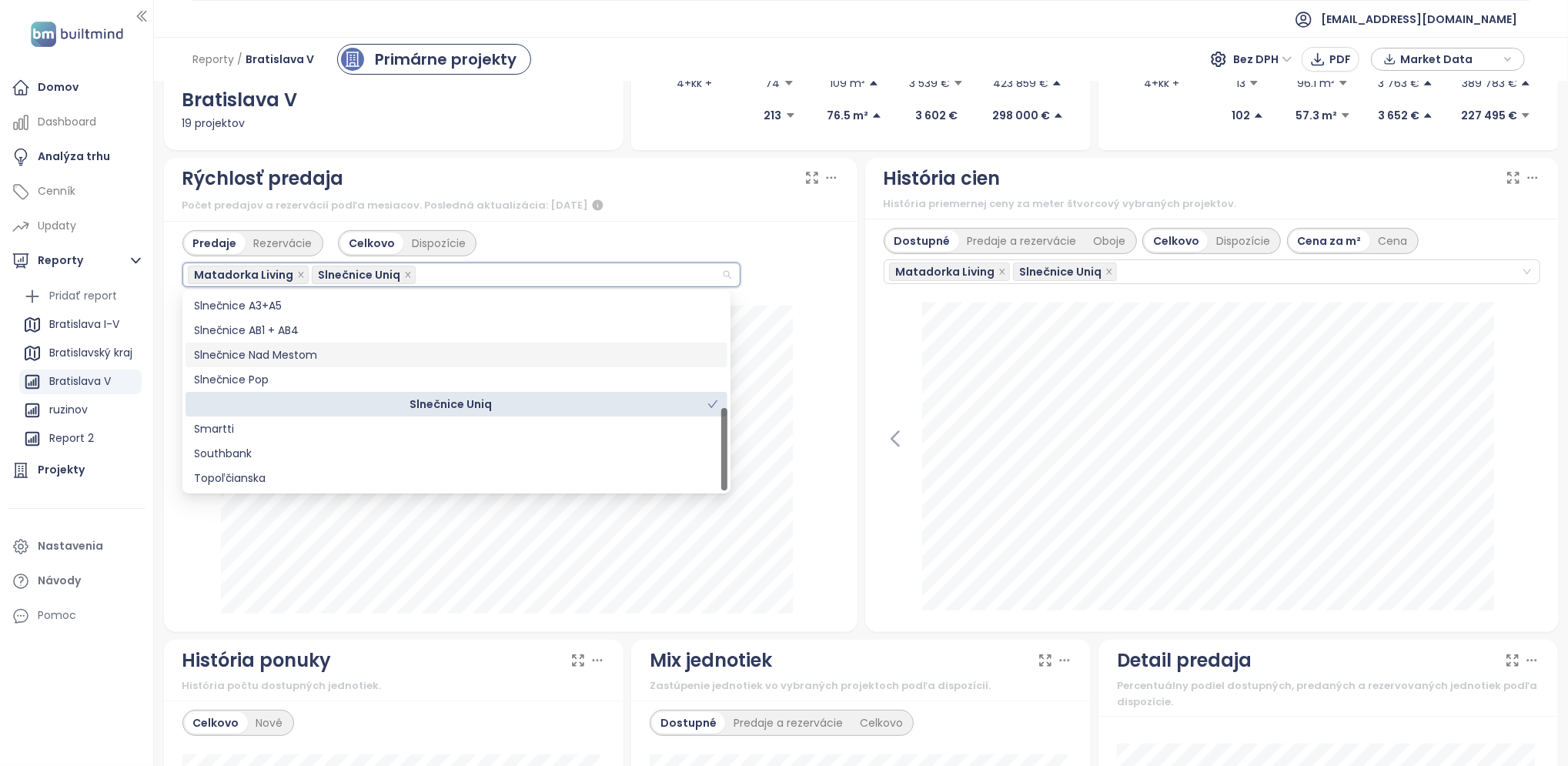
click at [296, 355] on div "Slnečnice Nad Mestom" at bounding box center [456, 355] width 523 height 17
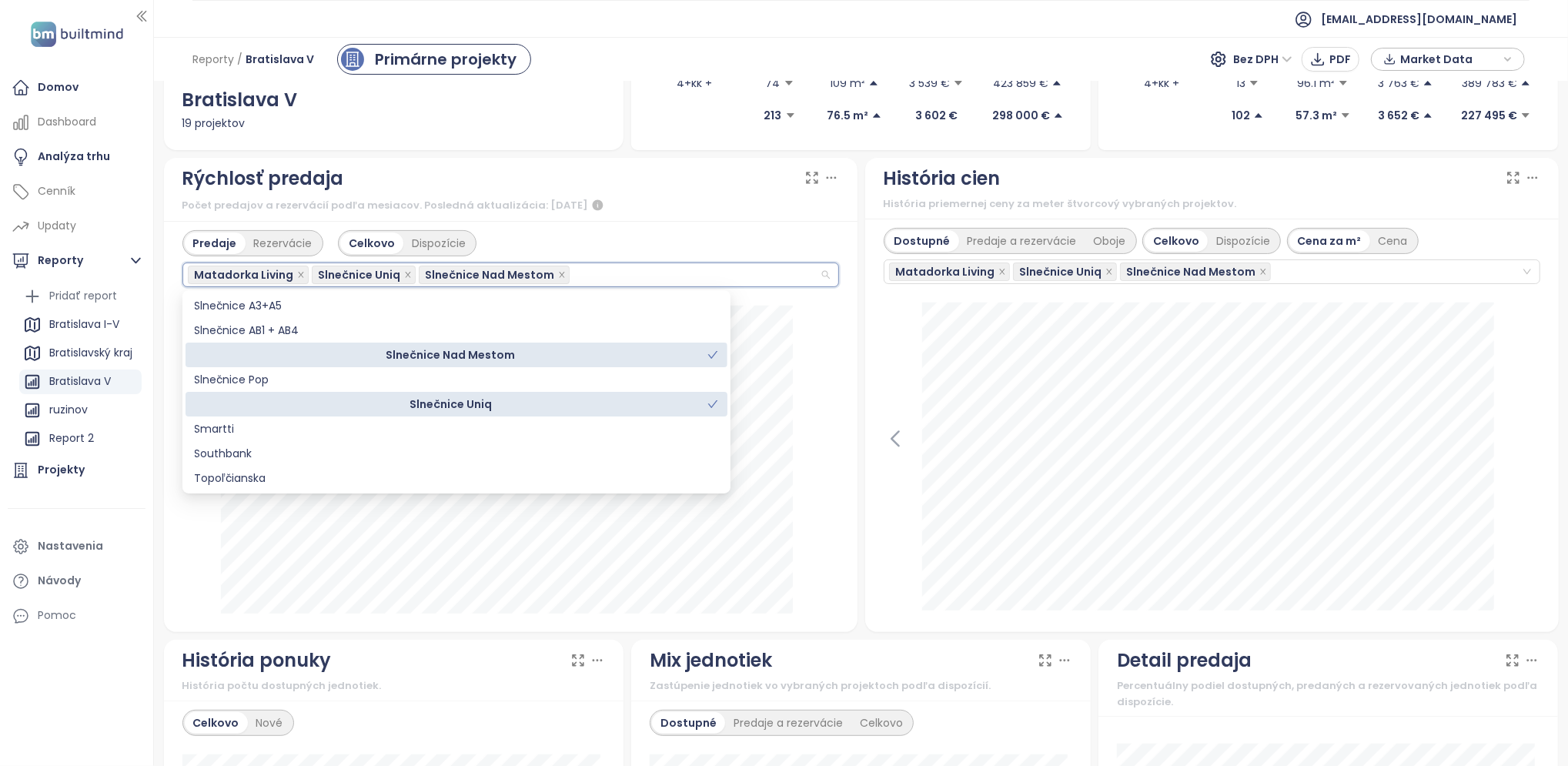
click at [712, 401] on icon "check" at bounding box center [712, 403] width 11 height 11
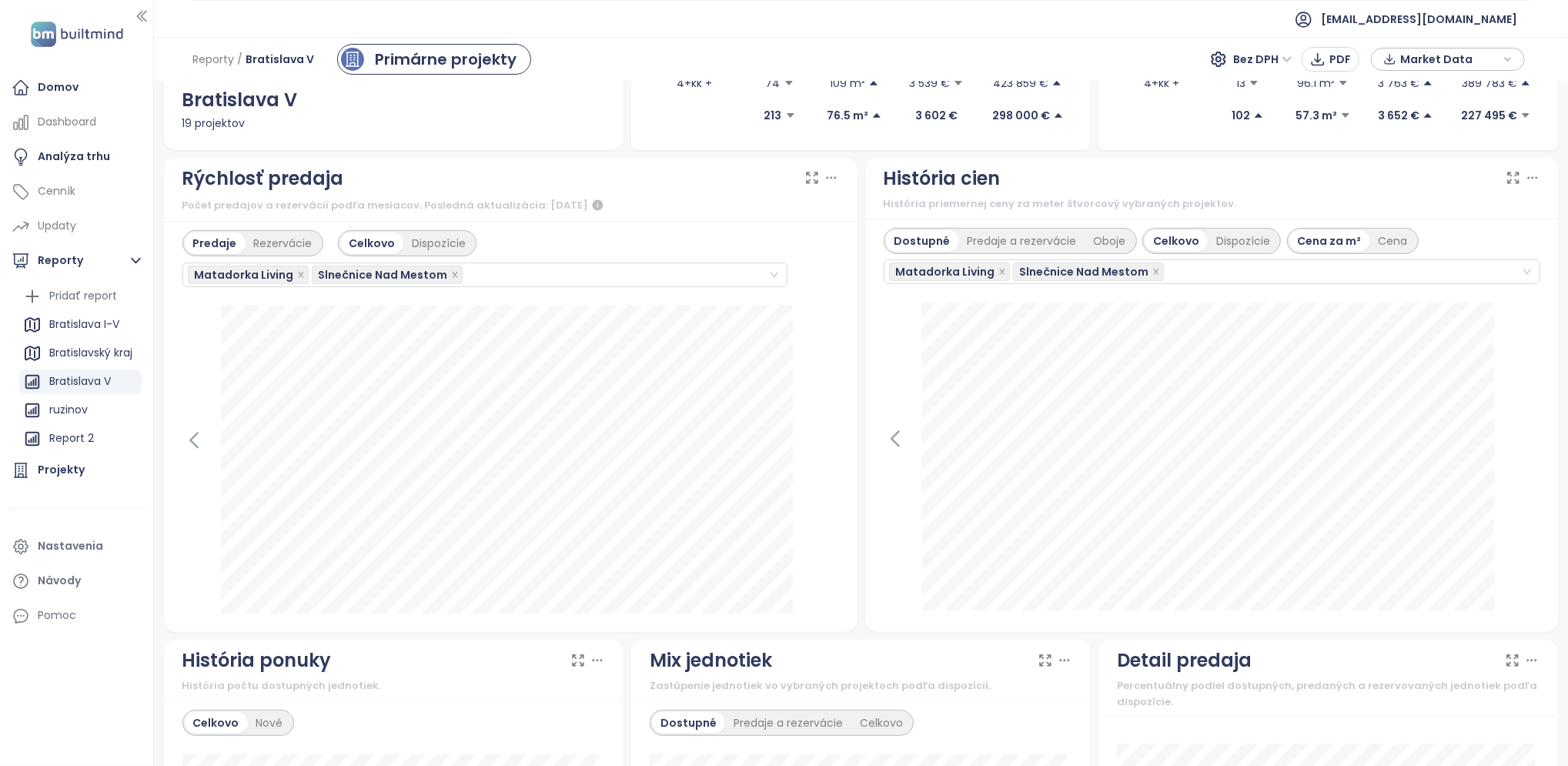
click at [815, 337] on div "[DATE] predané: 29 Kliknite pre viac informácií." at bounding box center [511, 460] width 657 height 308
